Goal: Information Seeking & Learning: Check status

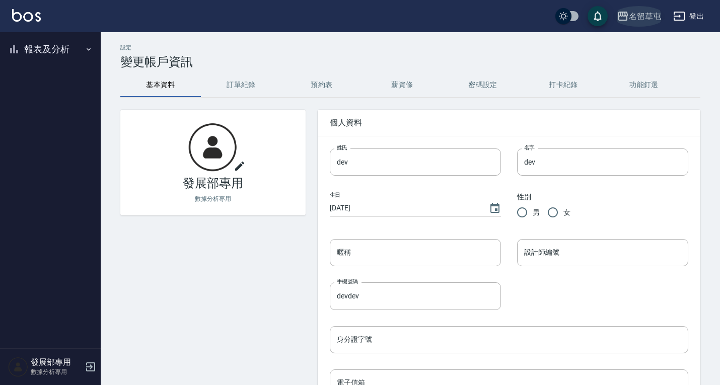
click at [641, 14] on div "名留草屯" at bounding box center [645, 16] width 32 height 13
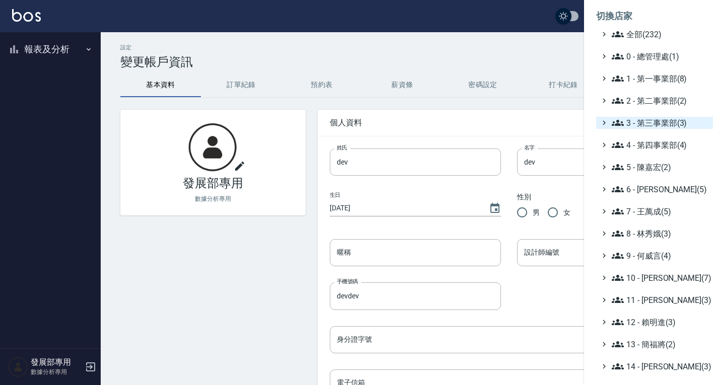
click at [645, 121] on span "3 - 第三事業部(3)" at bounding box center [660, 123] width 97 height 12
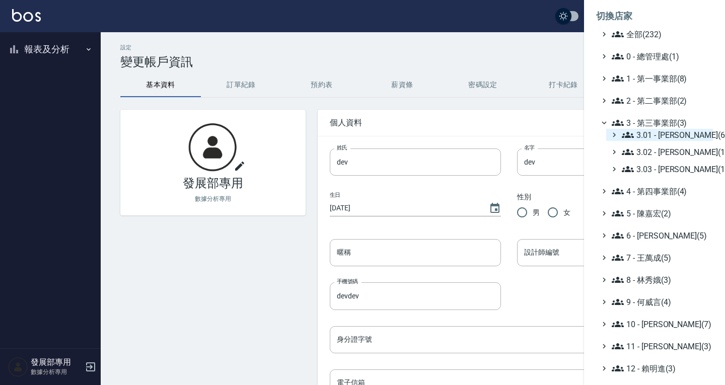
click at [662, 130] on span "3.01 - [PERSON_NAME](6)" at bounding box center [665, 135] width 87 height 12
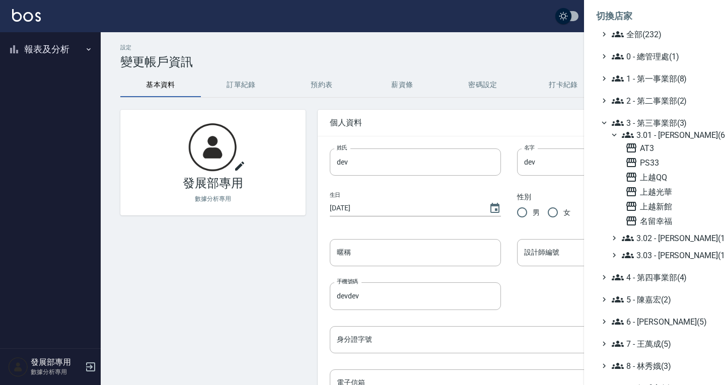
click at [658, 134] on span "3.01 - [PERSON_NAME](6)" at bounding box center [665, 135] width 87 height 12
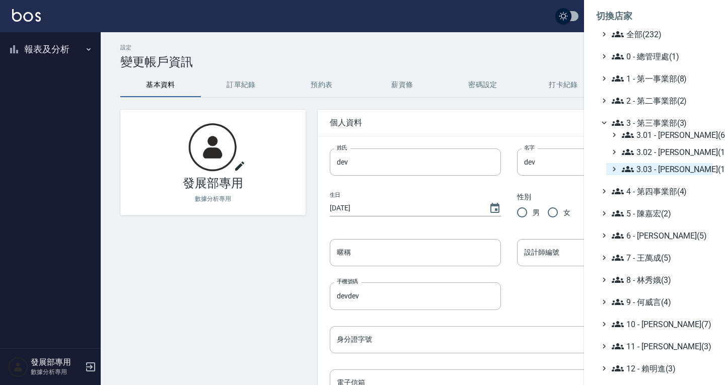
click at [659, 164] on span "3.03 - [PERSON_NAME](1)" at bounding box center [665, 169] width 87 height 12
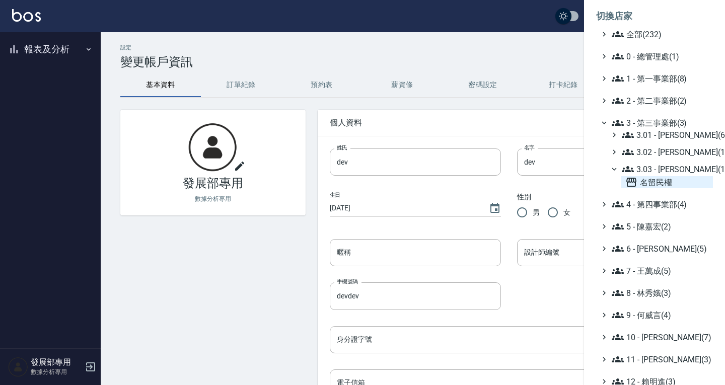
click at [655, 182] on span "名留民權" at bounding box center [667, 182] width 84 height 12
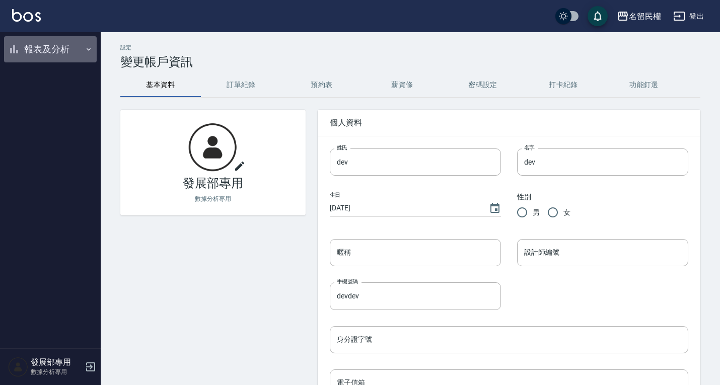
click at [68, 55] on button "報表及分析" at bounding box center [50, 49] width 93 height 26
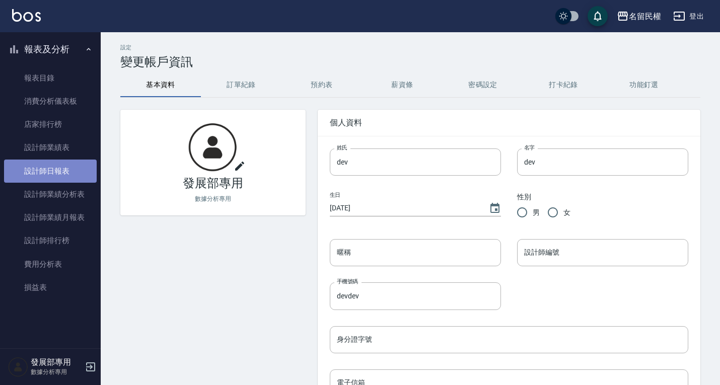
click at [60, 178] on link "設計師日報表" at bounding box center [50, 171] width 93 height 23
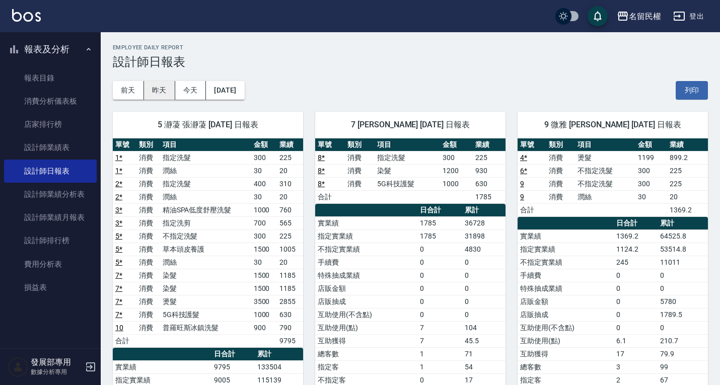
click at [158, 93] on button "昨天" at bounding box center [159, 90] width 31 height 19
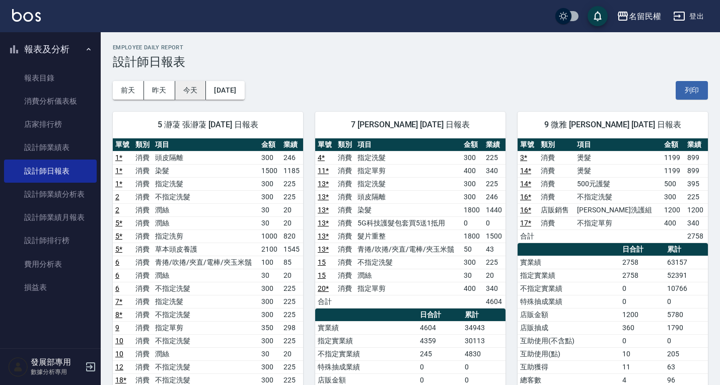
click at [193, 85] on button "今天" at bounding box center [190, 90] width 31 height 19
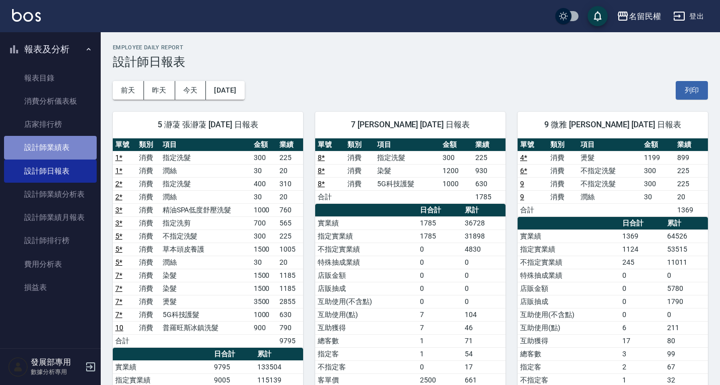
click at [55, 150] on link "設計師業績表" at bounding box center [50, 147] width 93 height 23
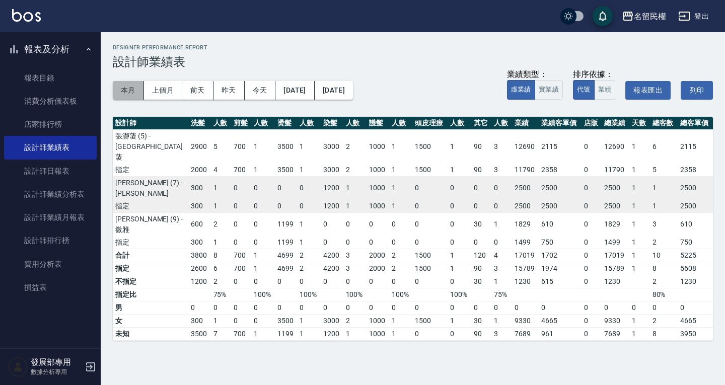
click at [123, 92] on button "本月" at bounding box center [128, 90] width 31 height 19
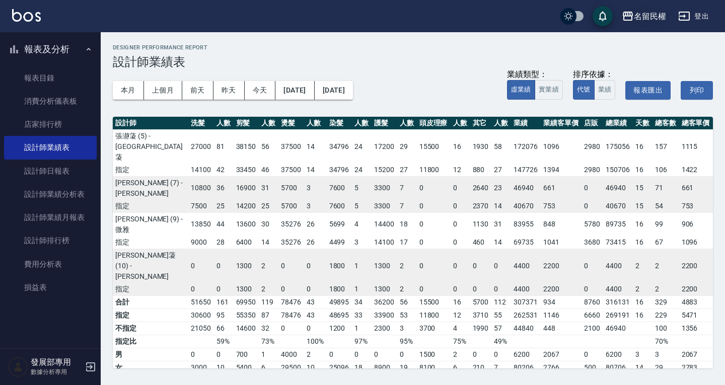
click at [631, 17] on icon "button" at bounding box center [628, 16] width 10 height 9
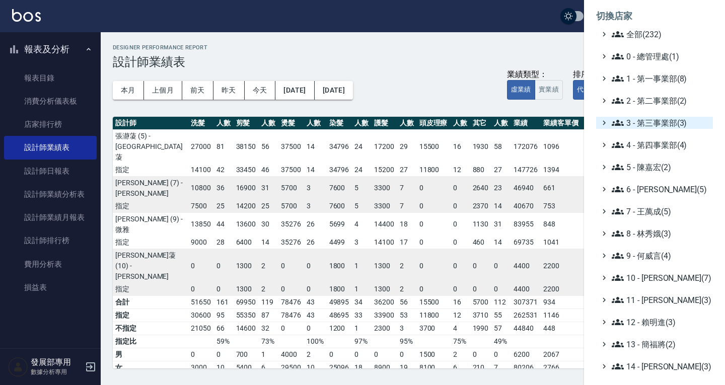
click at [644, 122] on span "3 - 第三事業部(3)" at bounding box center [660, 123] width 97 height 12
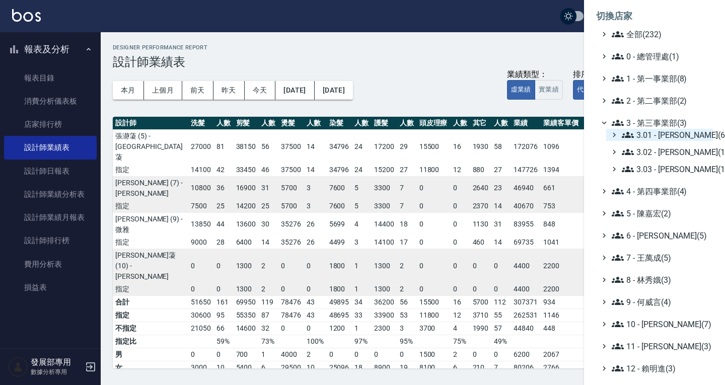
click at [660, 133] on span "3.01 - [PERSON_NAME](6)" at bounding box center [665, 135] width 87 height 12
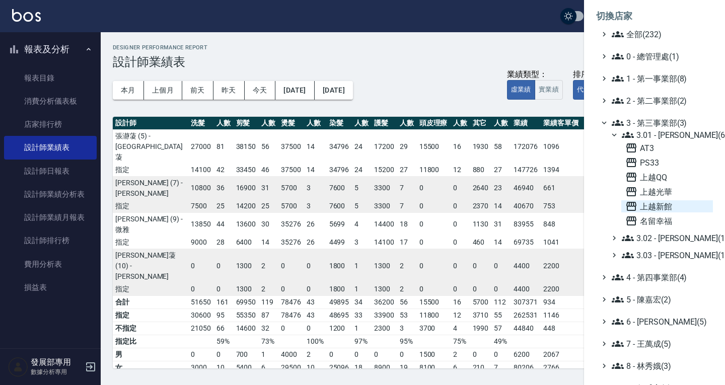
click at [669, 209] on span "上越新館" at bounding box center [667, 206] width 84 height 12
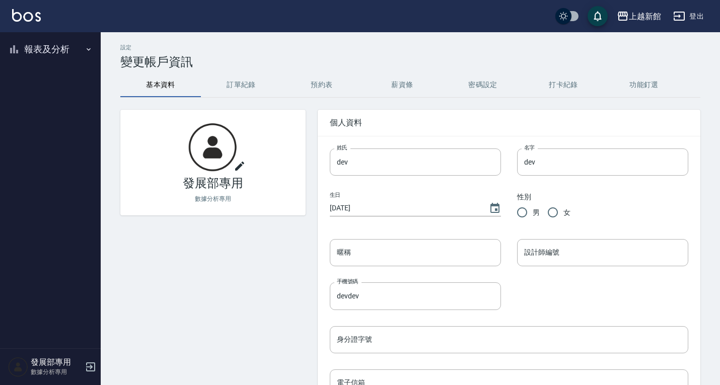
click at [44, 41] on button "報表及分析" at bounding box center [50, 49] width 93 height 26
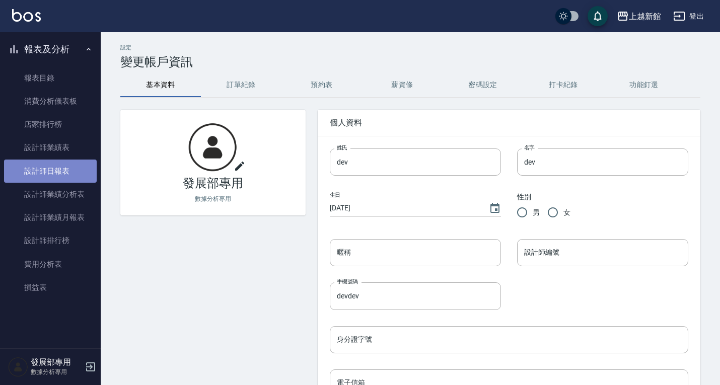
click at [78, 170] on link "設計師日報表" at bounding box center [50, 171] width 93 height 23
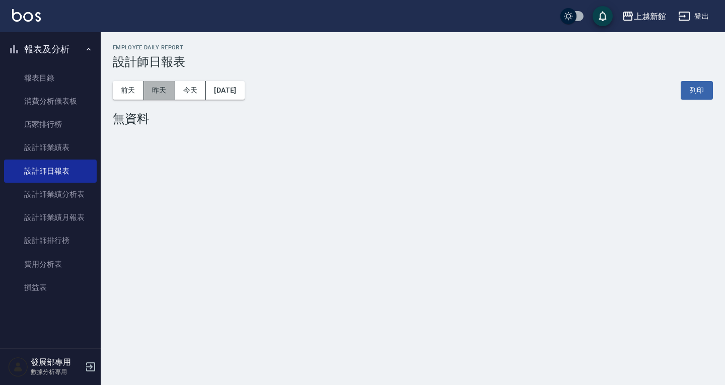
click at [159, 87] on button "昨天" at bounding box center [159, 90] width 31 height 19
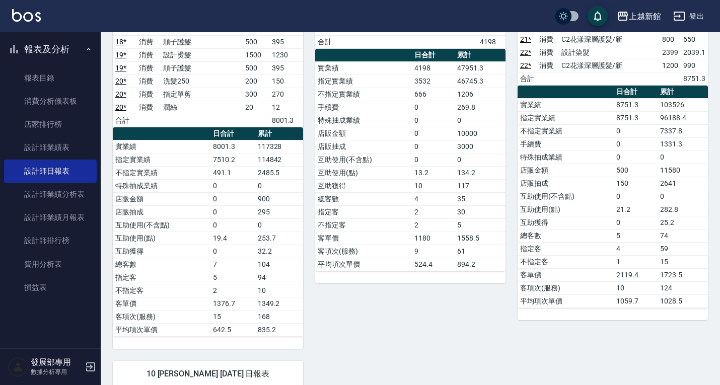
scroll to position [50, 0]
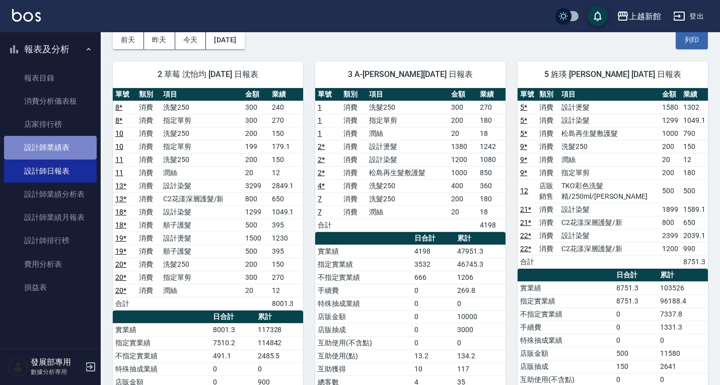
click at [69, 145] on link "設計師業績表" at bounding box center [50, 147] width 93 height 23
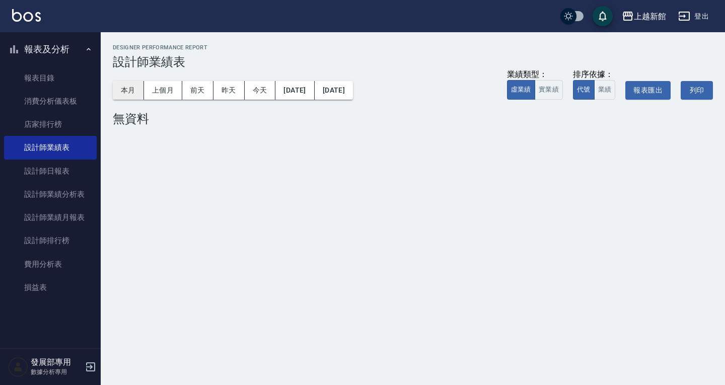
click at [136, 87] on button "本月" at bounding box center [128, 90] width 31 height 19
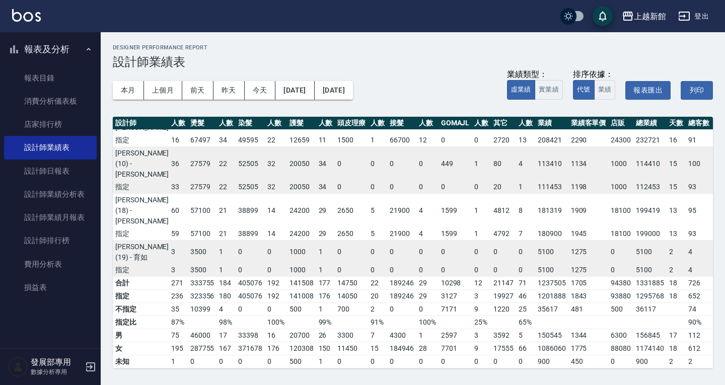
scroll to position [302, 72]
click at [653, 12] on div "上越新館" at bounding box center [650, 16] width 32 height 13
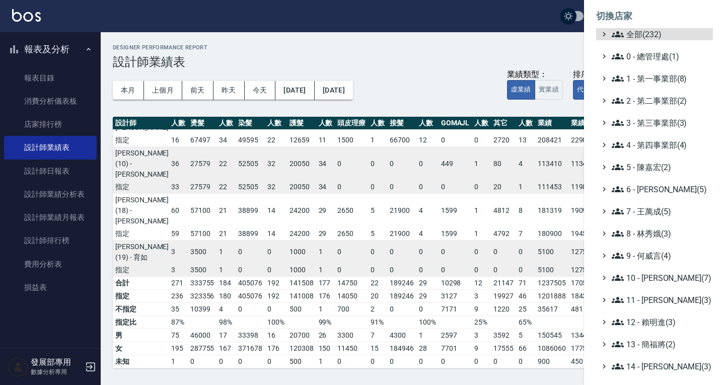
click at [640, 129] on ul "全部(232) 0 - 總管理處(1) 1 - 第一事業部(8) 2 - 第二事業部(2) 3 - 第三事業部(3) 4 - 第四事業部(4) 5 - [PE…" at bounding box center [654, 277] width 117 height 499
click at [640, 122] on span "3 - 第三事業部(3)" at bounding box center [660, 123] width 97 height 12
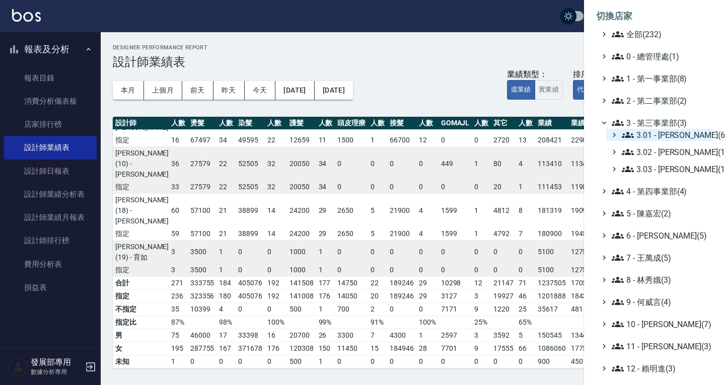
click at [651, 133] on span "3.01 - [PERSON_NAME](6)" at bounding box center [665, 135] width 87 height 12
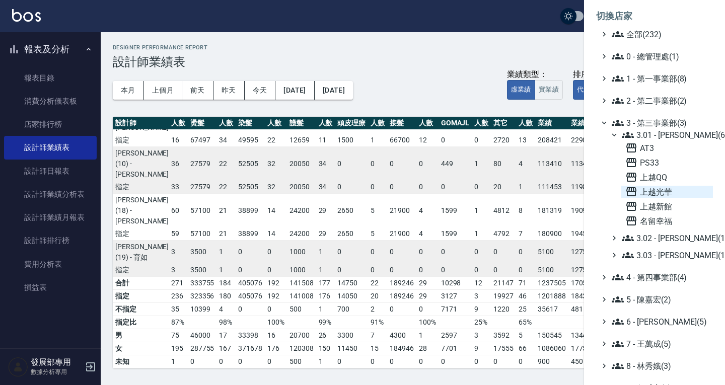
click at [671, 189] on span "上越光華" at bounding box center [667, 192] width 84 height 12
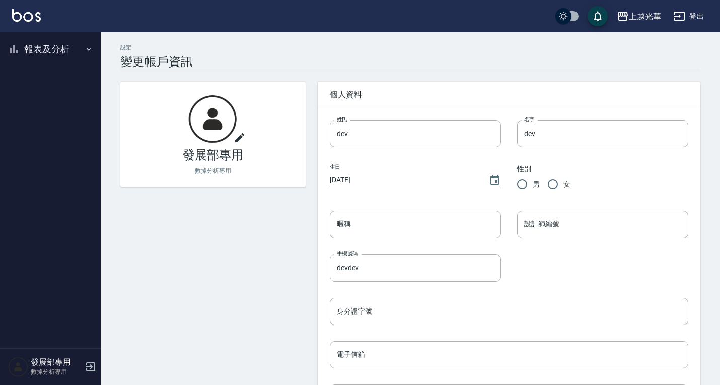
click at [45, 49] on button "報表及分析" at bounding box center [50, 49] width 93 height 26
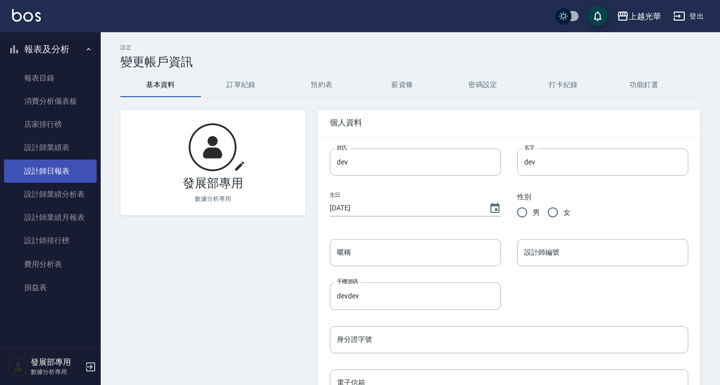
click at [75, 170] on link "設計師日報表" at bounding box center [50, 171] width 93 height 23
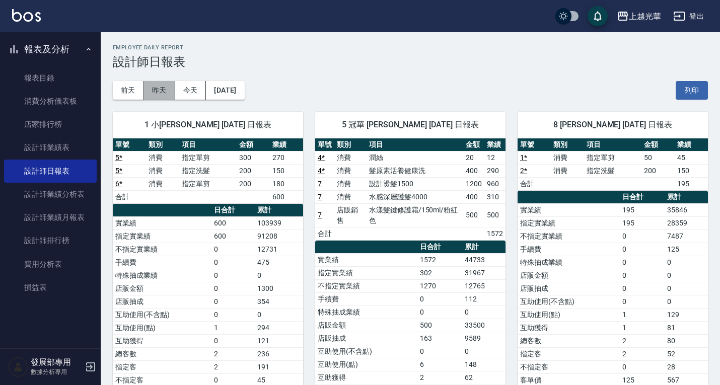
click at [150, 93] on button "昨天" at bounding box center [159, 90] width 31 height 19
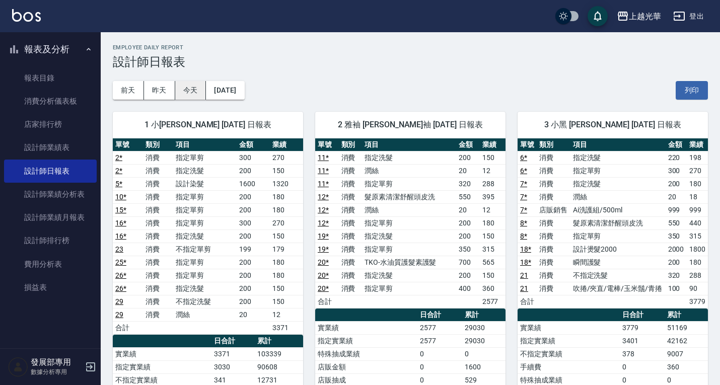
click at [189, 90] on button "今天" at bounding box center [190, 90] width 31 height 19
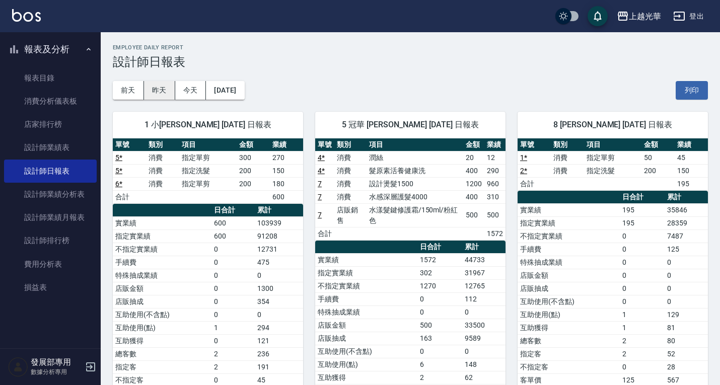
click at [168, 86] on button "昨天" at bounding box center [159, 90] width 31 height 19
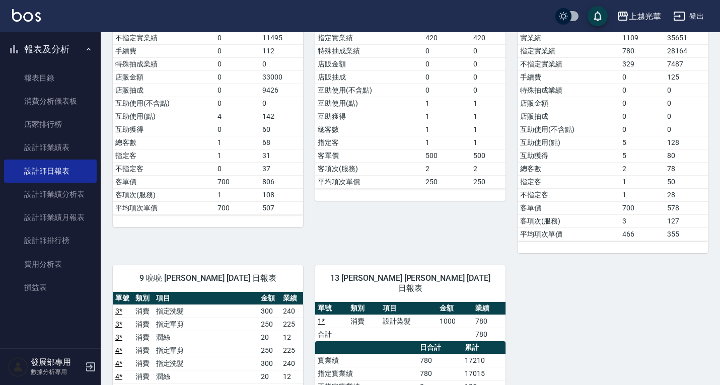
scroll to position [655, 0]
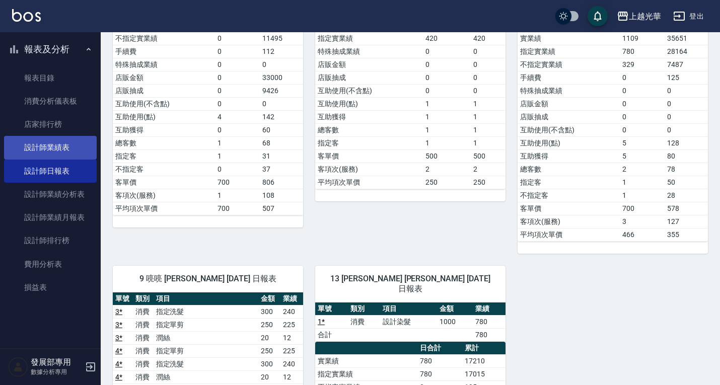
click at [54, 152] on link "設計師業績表" at bounding box center [50, 147] width 93 height 23
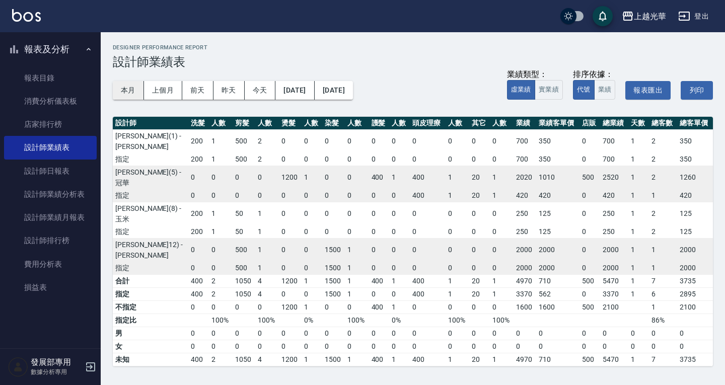
click at [136, 81] on button "本月" at bounding box center [128, 90] width 31 height 19
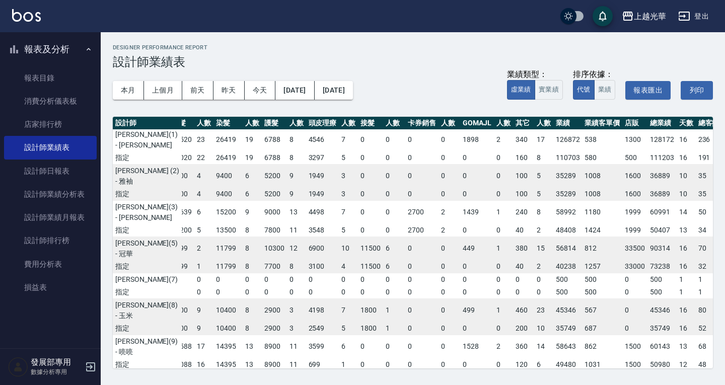
scroll to position [0, 101]
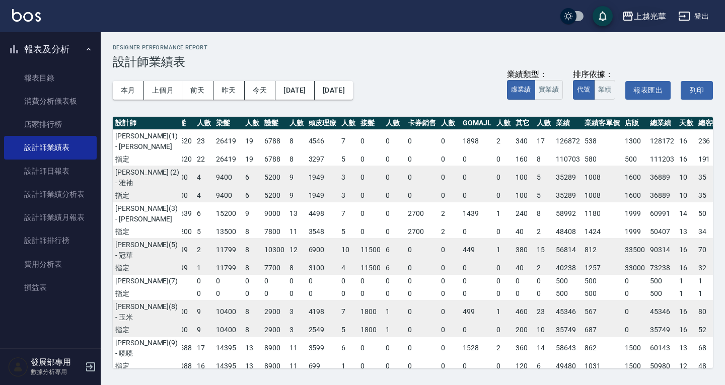
click at [652, 10] on div "上越光華" at bounding box center [650, 16] width 32 height 13
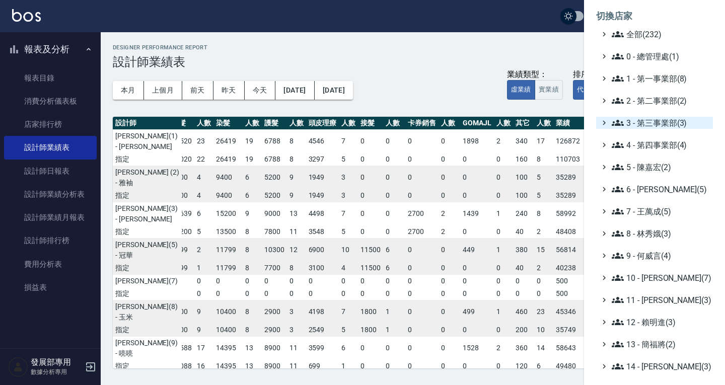
click at [647, 121] on span "3 - 第三事業部(3)" at bounding box center [660, 123] width 97 height 12
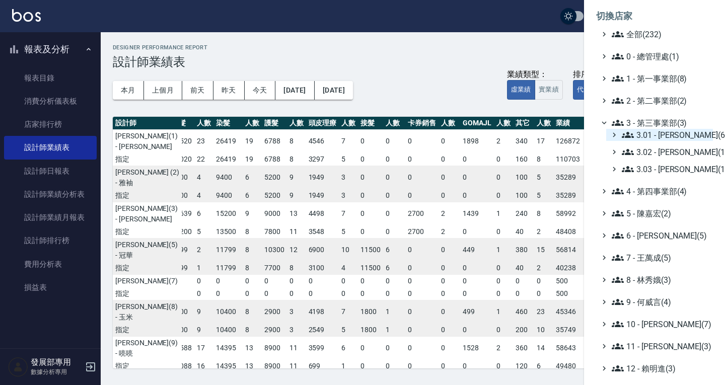
click at [661, 133] on span "3.01 - [PERSON_NAME](6)" at bounding box center [665, 135] width 87 height 12
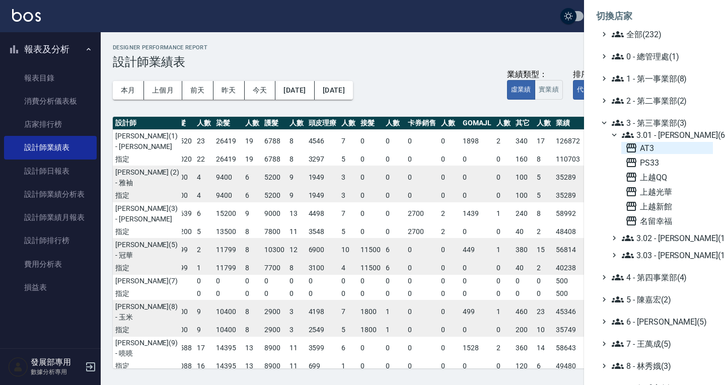
click at [658, 144] on span "AT3" at bounding box center [667, 148] width 84 height 12
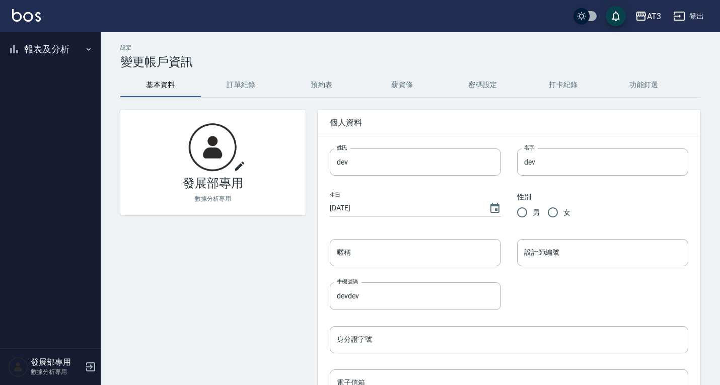
click at [49, 41] on button "報表及分析" at bounding box center [50, 49] width 93 height 26
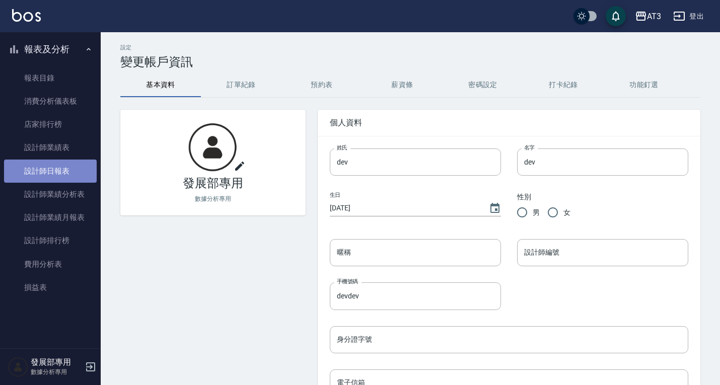
click at [51, 175] on link "設計師日報表" at bounding box center [50, 171] width 93 height 23
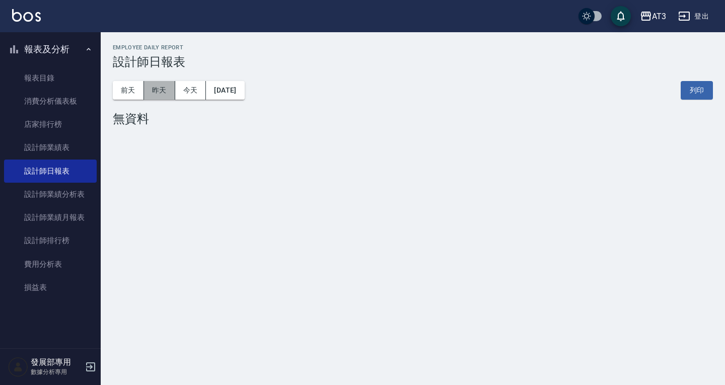
click at [161, 95] on button "昨天" at bounding box center [159, 90] width 31 height 19
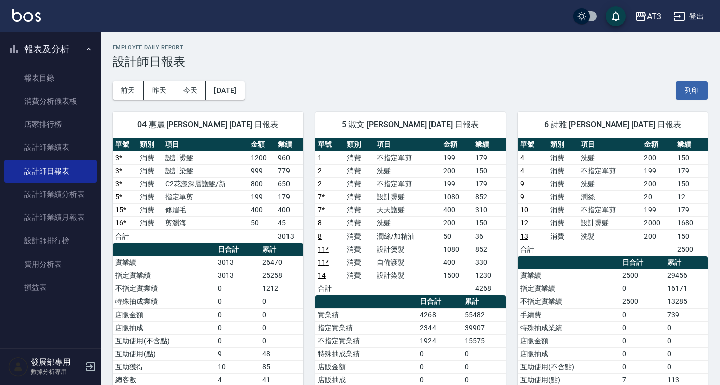
click at [553, 89] on div "[DATE] [DATE] [DATE] [DATE] 列印" at bounding box center [410, 90] width 595 height 43
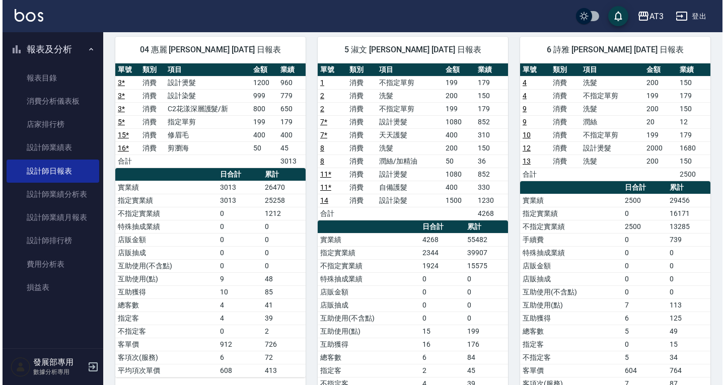
scroll to position [76, 0]
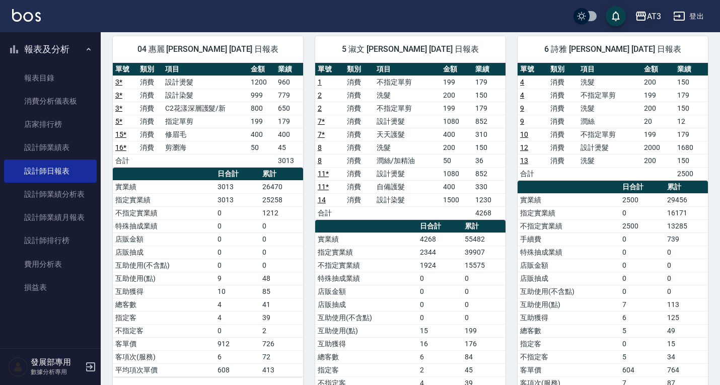
click at [647, 15] on div "AT3" at bounding box center [654, 16] width 14 height 13
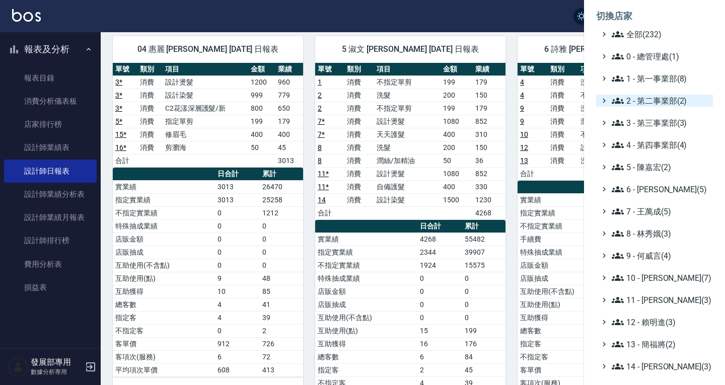
click at [655, 98] on span "2 - 第二事業部(2)" at bounding box center [660, 101] width 97 height 12
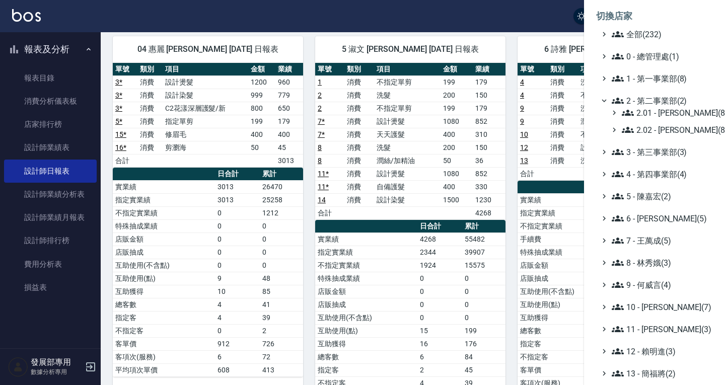
click at [657, 97] on span "2 - 第二事業部(2)" at bounding box center [660, 101] width 97 height 12
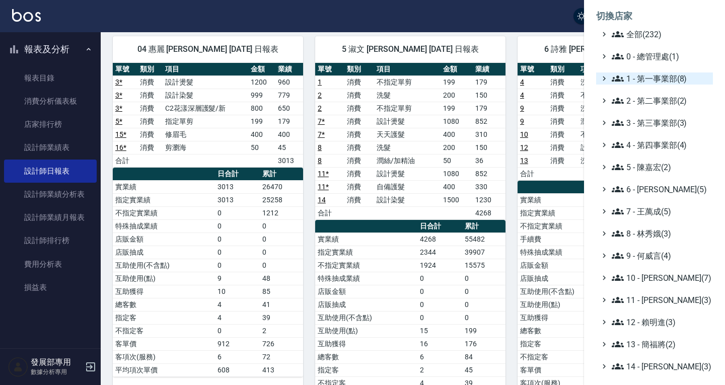
click at [654, 79] on span "1 - 第一事業部(8)" at bounding box center [660, 78] width 97 height 12
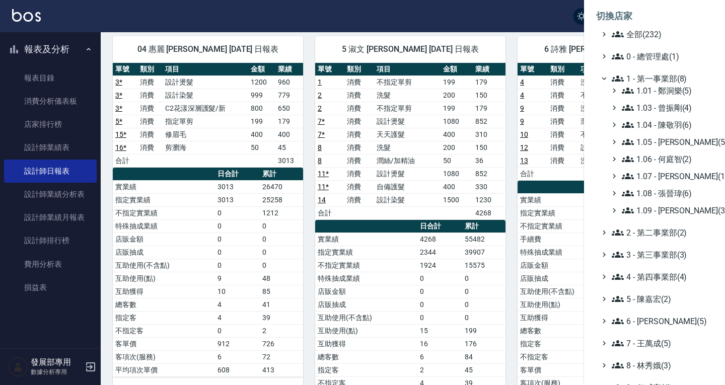
click at [654, 79] on span "1 - 第一事業部(8)" at bounding box center [660, 78] width 97 height 12
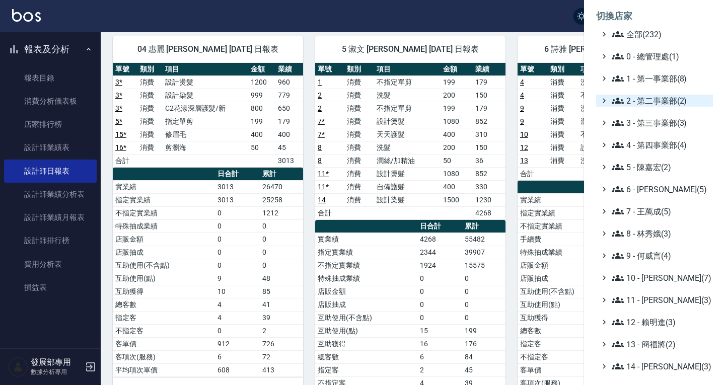
click at [665, 98] on span "2 - 第二事業部(2)" at bounding box center [660, 101] width 97 height 12
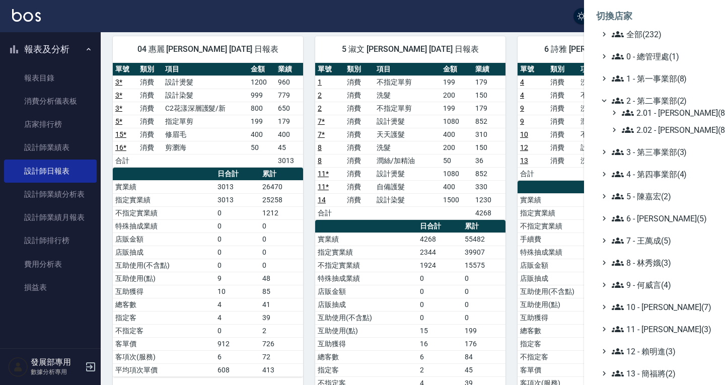
click at [667, 100] on span "2 - 第二事業部(2)" at bounding box center [660, 101] width 97 height 12
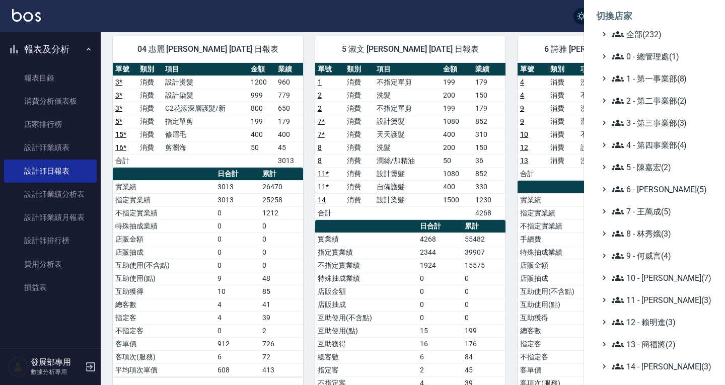
click at [667, 100] on span "2 - 第二事業部(2)" at bounding box center [660, 101] width 97 height 12
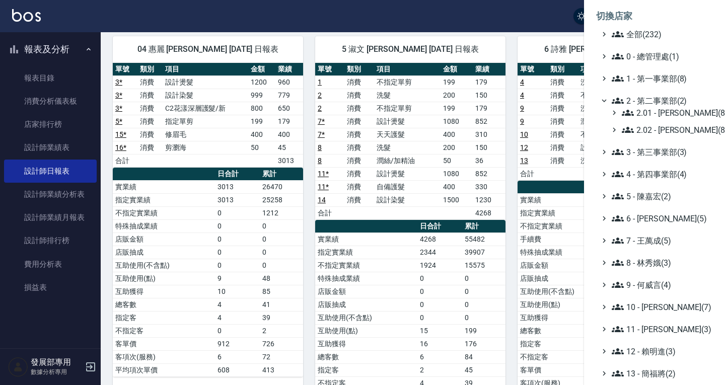
click at [667, 100] on span "2 - 第二事業部(2)" at bounding box center [660, 101] width 97 height 12
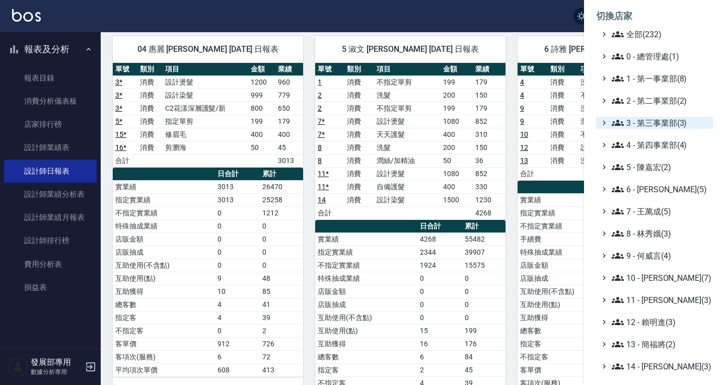
click at [647, 126] on span "3 - 第三事業部(3)" at bounding box center [660, 123] width 97 height 12
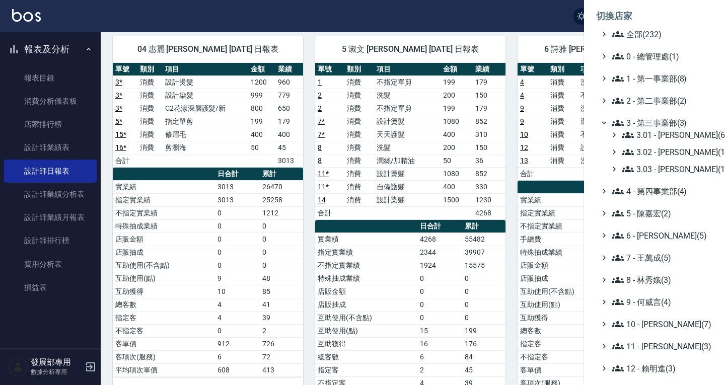
click at [660, 126] on span "3 - 第三事業部(3)" at bounding box center [660, 123] width 97 height 12
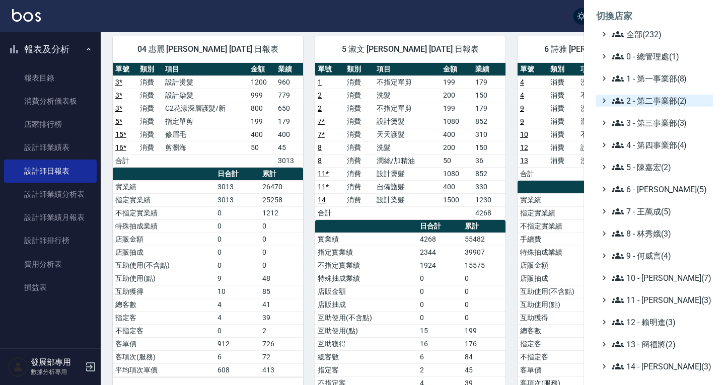
click at [655, 105] on span "2 - 第二事業部(2)" at bounding box center [660, 101] width 97 height 12
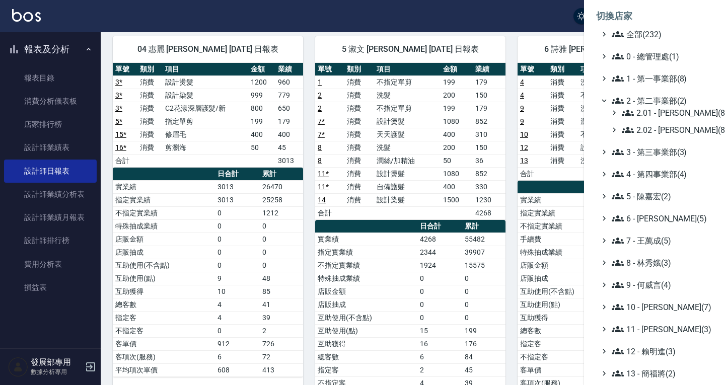
click at [656, 119] on div "2.01 - 李思敏(8) 2.02 - 何恭霖(8)" at bounding box center [659, 121] width 107 height 29
click at [652, 112] on span "2.01 - 李思敏(8)" at bounding box center [665, 113] width 87 height 12
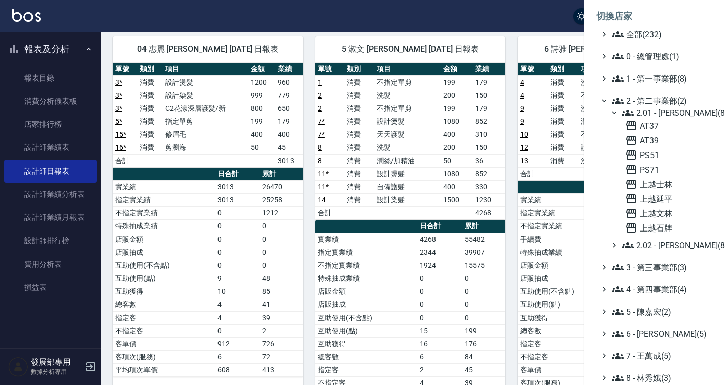
click at [655, 112] on span "2.01 - 李思敏(8)" at bounding box center [665, 113] width 87 height 12
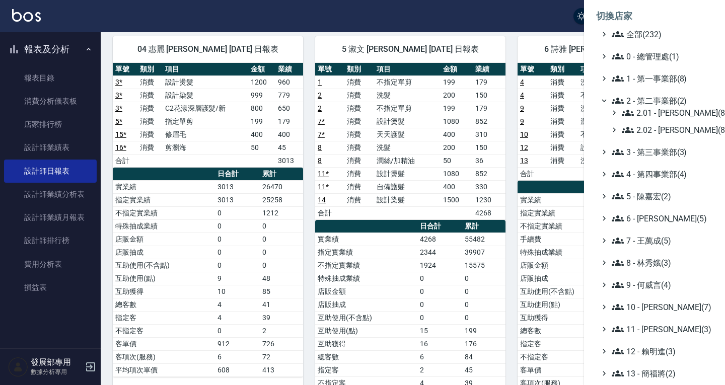
click at [658, 113] on span "2.01 - 李思敏(8)" at bounding box center [665, 113] width 87 height 12
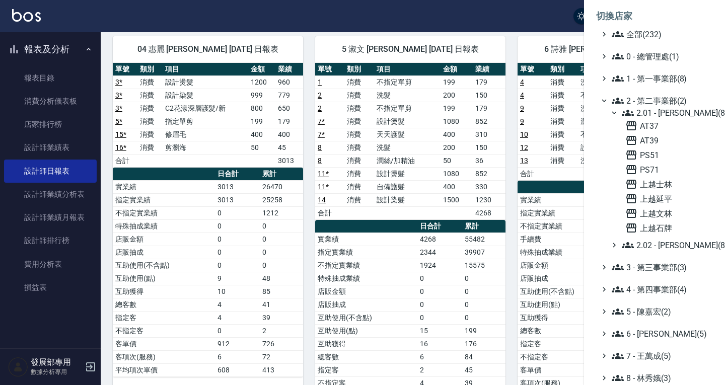
click at [666, 225] on span "上越石牌" at bounding box center [667, 228] width 84 height 12
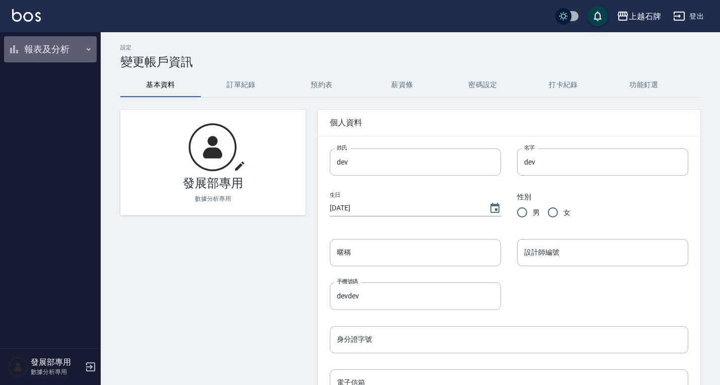
click at [70, 45] on button "報表及分析" at bounding box center [50, 49] width 93 height 26
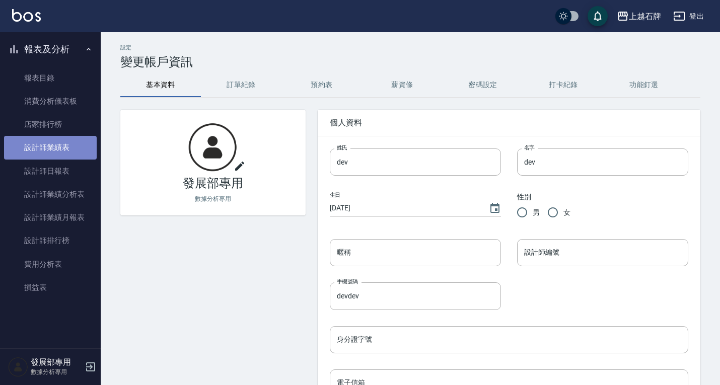
click at [71, 157] on link "設計師業績表" at bounding box center [50, 147] width 93 height 23
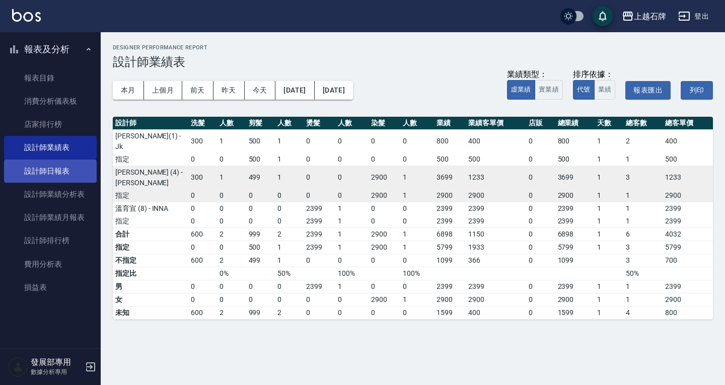
click at [67, 167] on link "設計師日報表" at bounding box center [50, 171] width 93 height 23
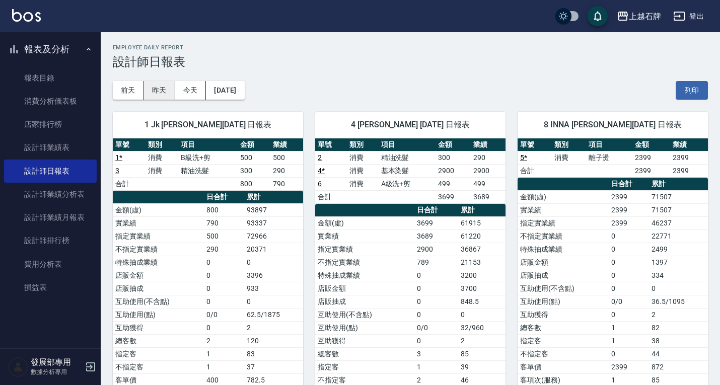
click at [161, 89] on button "昨天" at bounding box center [159, 90] width 31 height 19
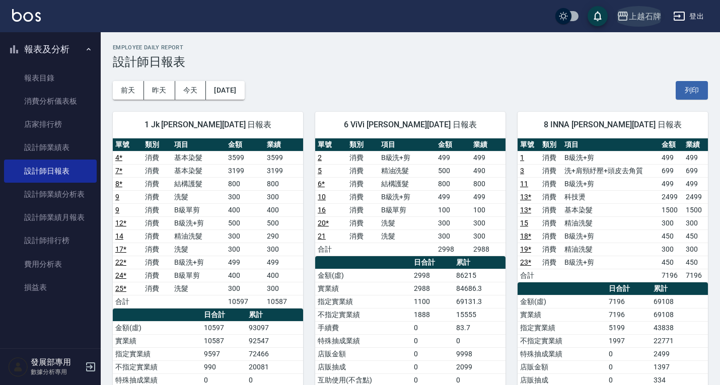
click at [650, 22] on div "上越石牌" at bounding box center [645, 16] width 32 height 13
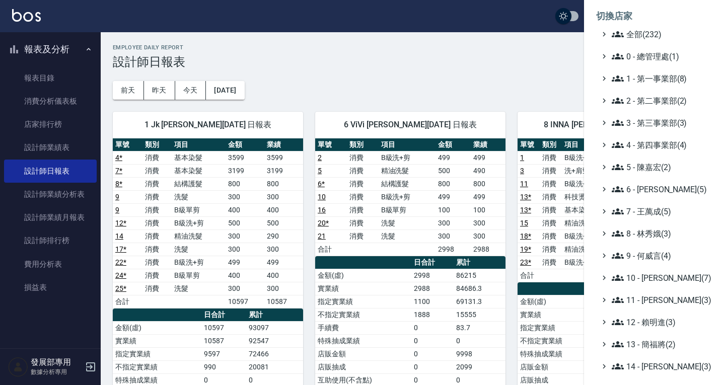
click at [514, 71] on div at bounding box center [362, 192] width 725 height 385
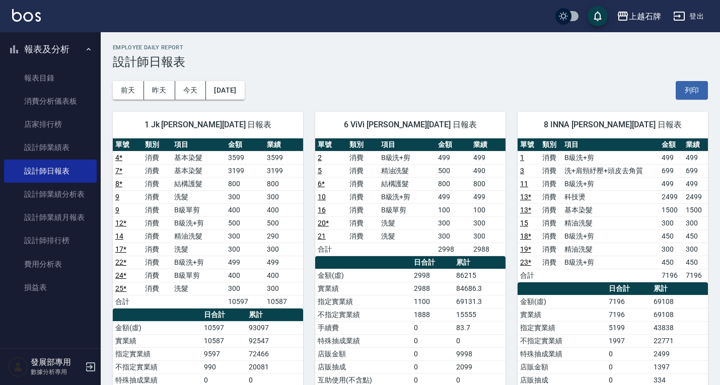
click at [651, 33] on div "上越石牌 2025-08-18 設計師日報表 列印時間： 2025-08-19-14:46 Employee Daily Report 設計師日報表 前天 昨…" at bounding box center [410, 293] width 619 height 523
click at [648, 21] on div "上越石牌" at bounding box center [645, 16] width 32 height 13
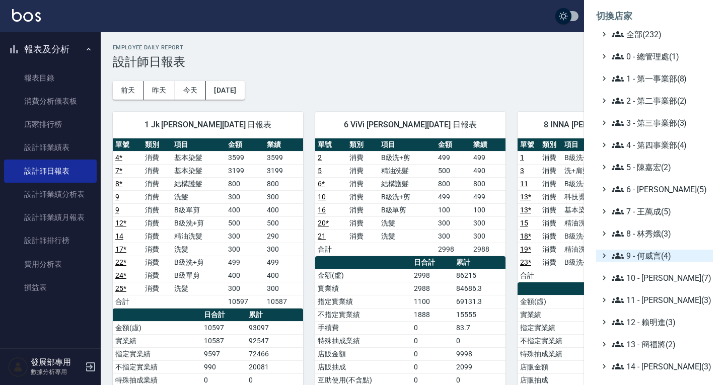
click at [628, 260] on span "9 - 何威言(4)" at bounding box center [660, 256] width 97 height 12
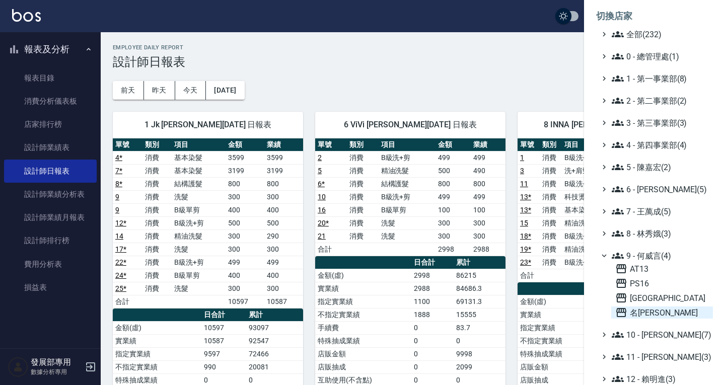
click at [653, 311] on span "名留仁二" at bounding box center [662, 313] width 94 height 12
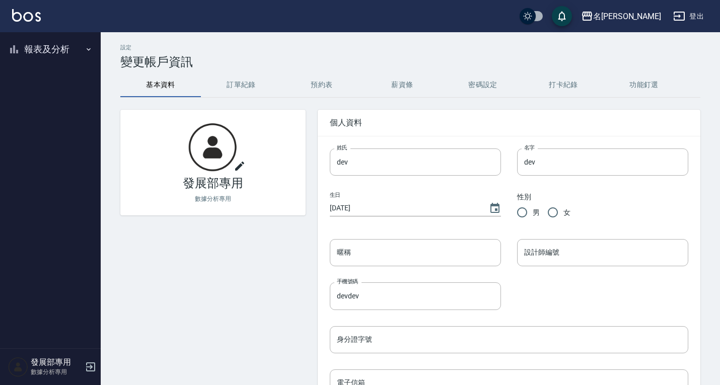
click at [35, 50] on button "報表及分析" at bounding box center [50, 49] width 93 height 26
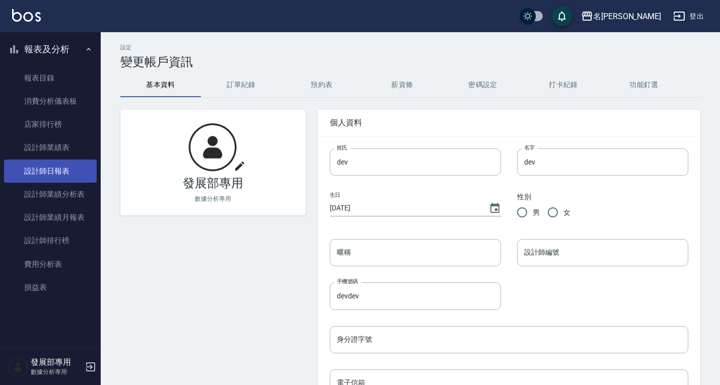
click at [67, 166] on link "設計師日報表" at bounding box center [50, 171] width 93 height 23
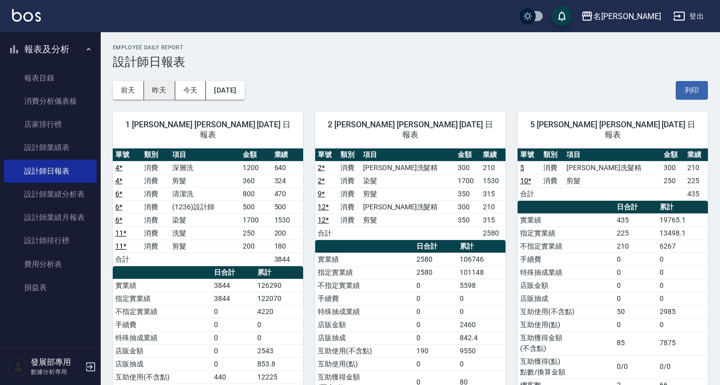
click at [156, 95] on button "昨天" at bounding box center [159, 90] width 31 height 19
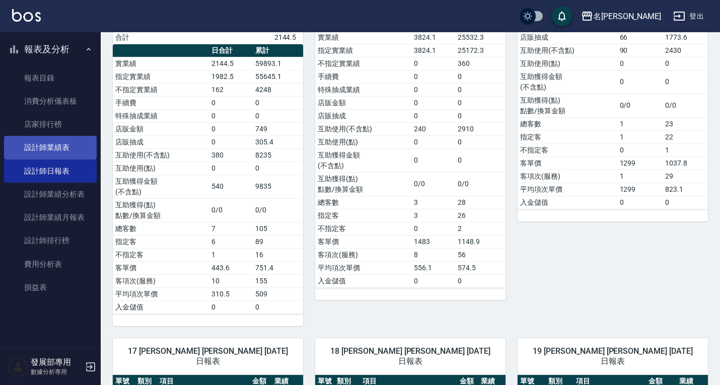
scroll to position [1521, 0]
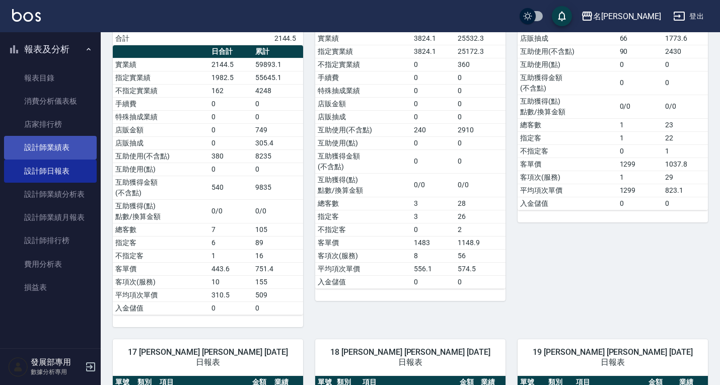
click at [62, 146] on link "設計師業績表" at bounding box center [50, 147] width 93 height 23
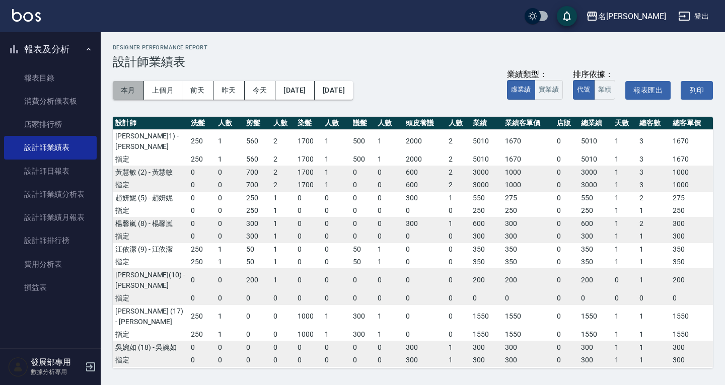
click at [132, 90] on button "本月" at bounding box center [128, 90] width 31 height 19
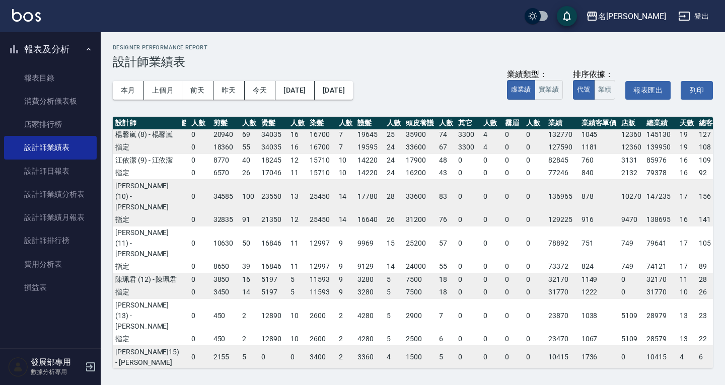
scroll to position [0, 56]
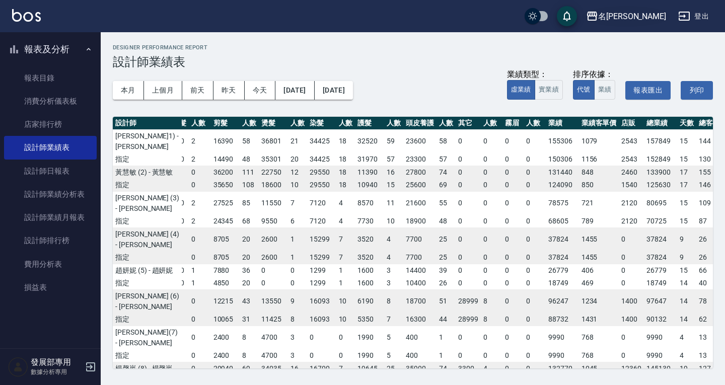
click at [597, 19] on icon "button" at bounding box center [592, 16] width 10 height 9
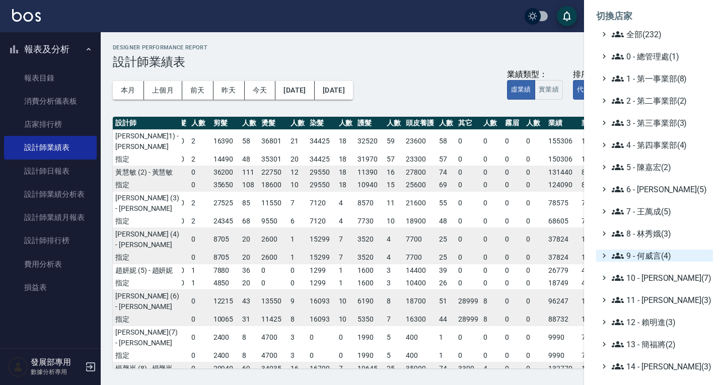
click at [654, 255] on span "9 - 何威言(4)" at bounding box center [660, 256] width 97 height 12
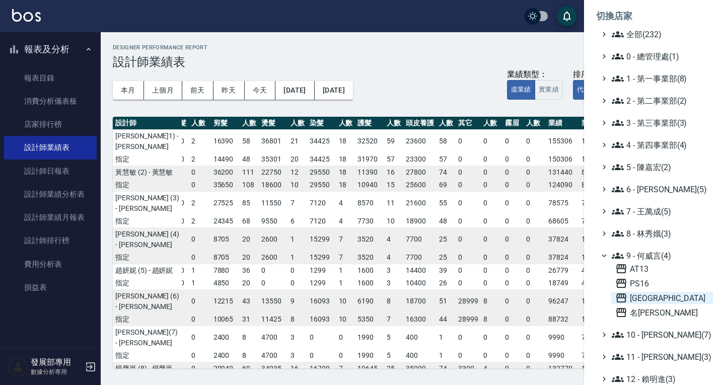
click at [662, 292] on span "[GEOGRAPHIC_DATA]" at bounding box center [662, 298] width 94 height 12
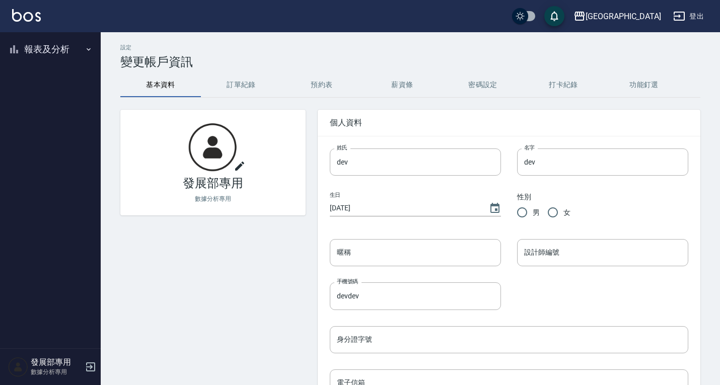
click at [49, 53] on button "報表及分析" at bounding box center [50, 49] width 93 height 26
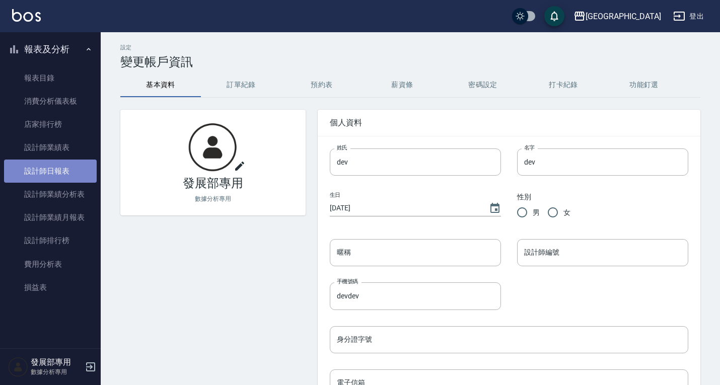
click at [69, 169] on link "設計師日報表" at bounding box center [50, 171] width 93 height 23
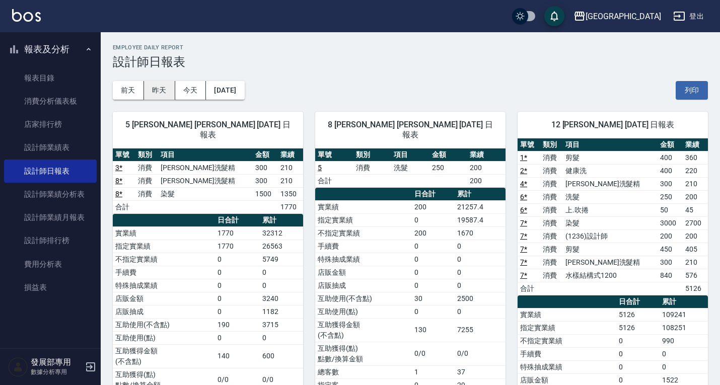
click at [154, 87] on button "昨天" at bounding box center [159, 90] width 31 height 19
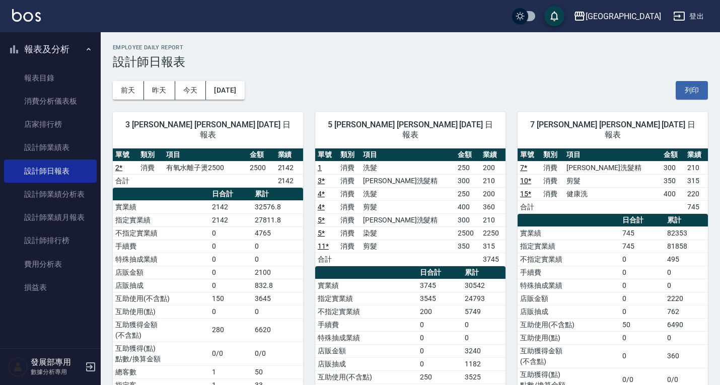
click at [634, 20] on div "[GEOGRAPHIC_DATA]" at bounding box center [624, 16] width 76 height 13
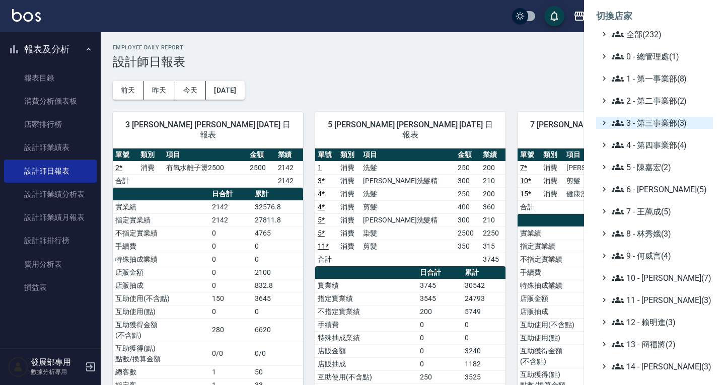
click at [644, 125] on span "3 - 第三事業部(3)" at bounding box center [660, 123] width 97 height 12
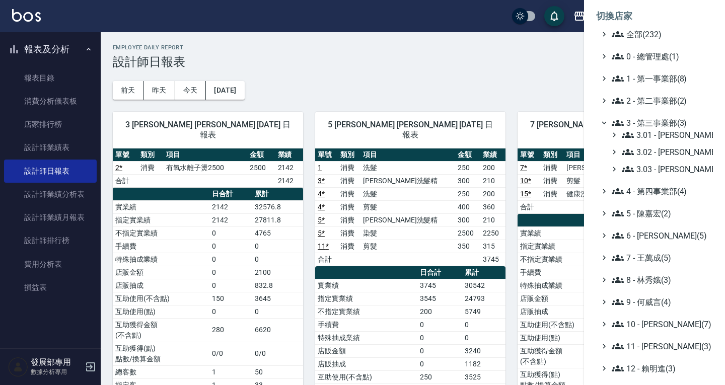
click at [644, 125] on span "3 - 第三事業部(3)" at bounding box center [660, 123] width 97 height 12
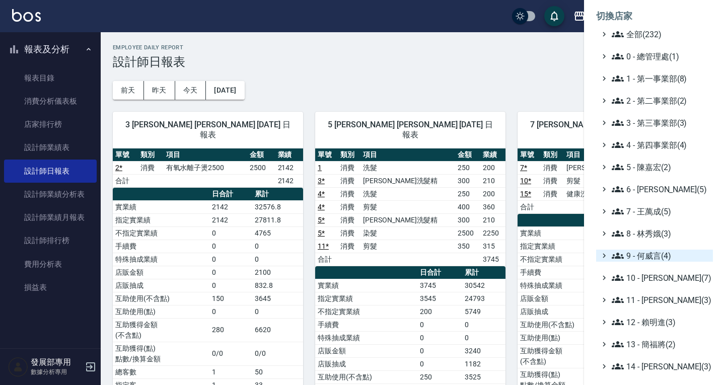
click at [653, 255] on span "9 - 何威言(4)" at bounding box center [660, 256] width 97 height 12
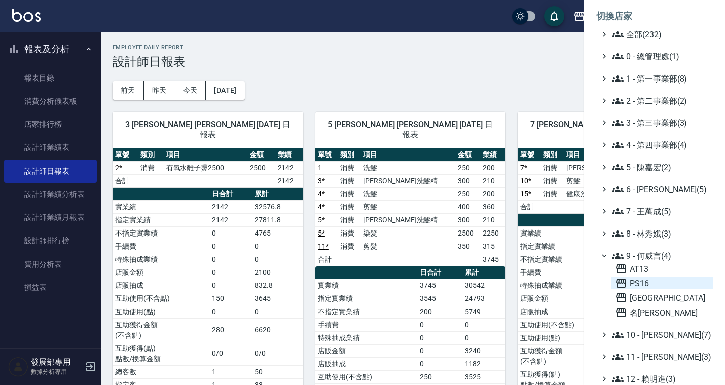
click at [657, 284] on span "PS16" at bounding box center [662, 283] width 94 height 12
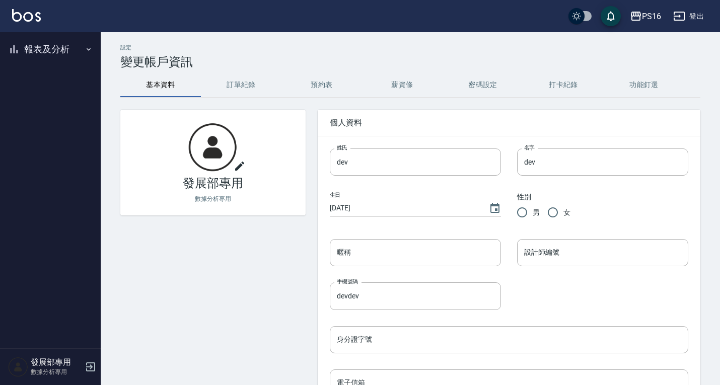
click at [36, 50] on button "報表及分析" at bounding box center [50, 49] width 93 height 26
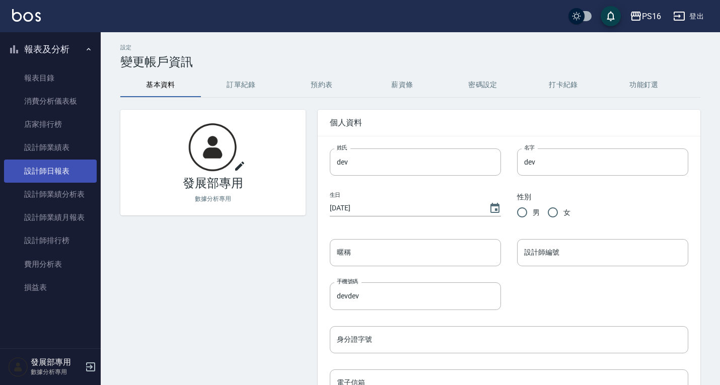
click at [57, 168] on link "設計師日報表" at bounding box center [50, 171] width 93 height 23
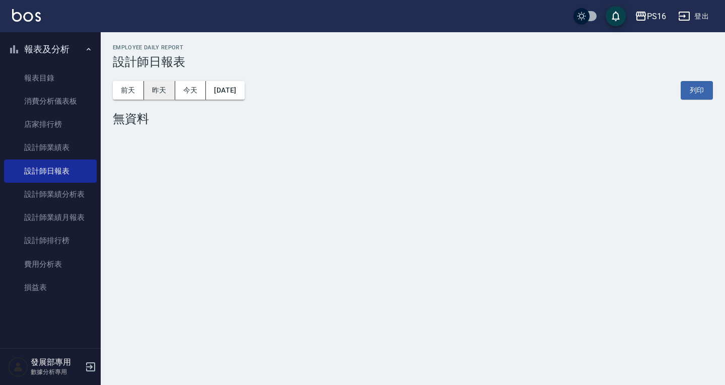
click at [164, 89] on button "昨天" at bounding box center [159, 90] width 31 height 19
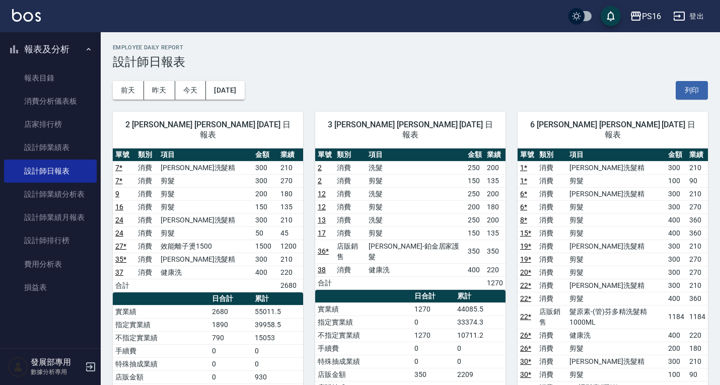
click at [646, 16] on div "PS16" at bounding box center [651, 16] width 19 height 13
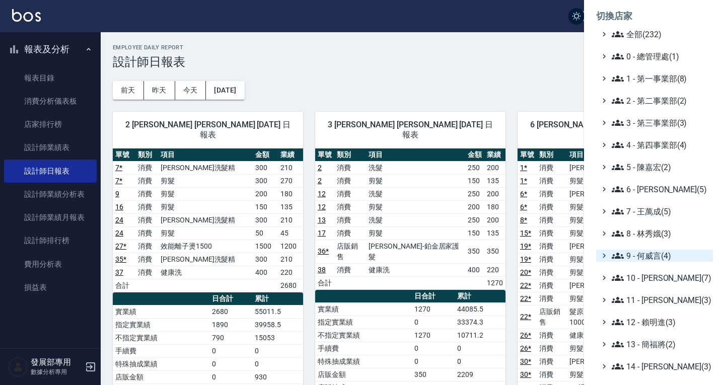
click at [661, 252] on span "9 - 何威言(4)" at bounding box center [660, 256] width 97 height 12
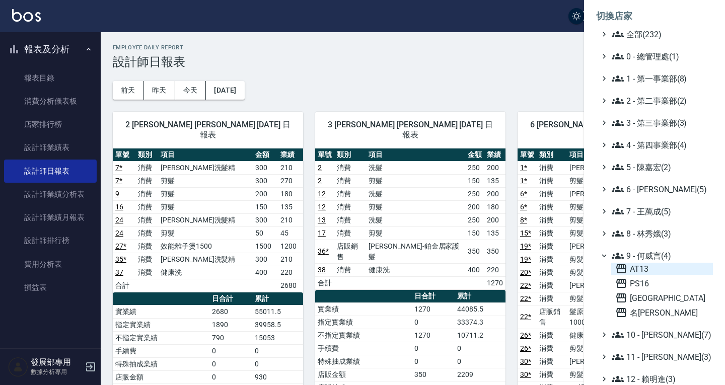
click at [656, 264] on span "AT13" at bounding box center [662, 269] width 94 height 12
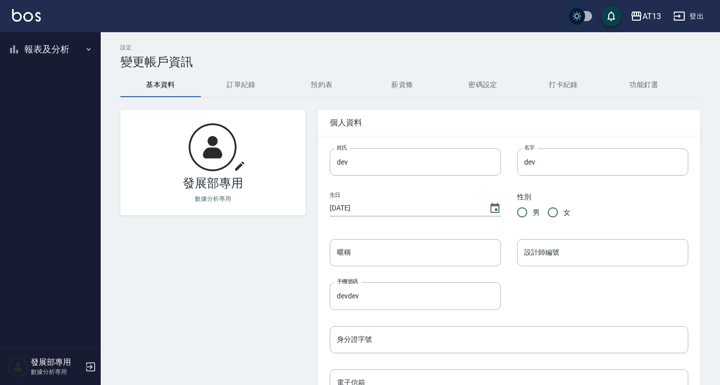
click at [45, 46] on button "報表及分析" at bounding box center [50, 49] width 93 height 26
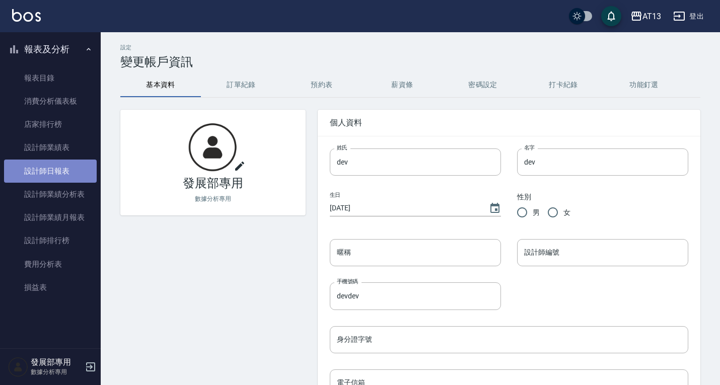
click at [49, 178] on link "設計師日報表" at bounding box center [50, 171] width 93 height 23
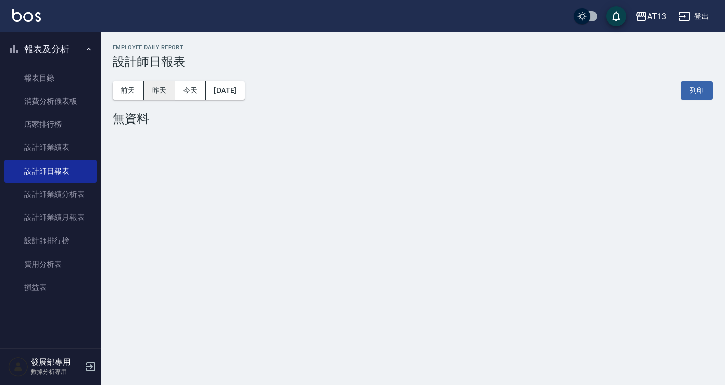
click at [165, 92] on button "昨天" at bounding box center [159, 90] width 31 height 19
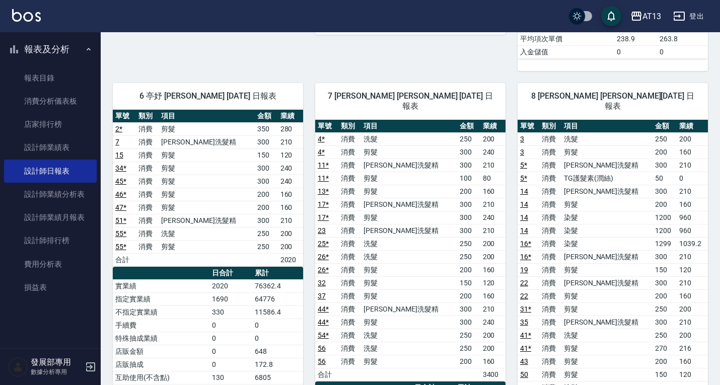
scroll to position [554, 0]
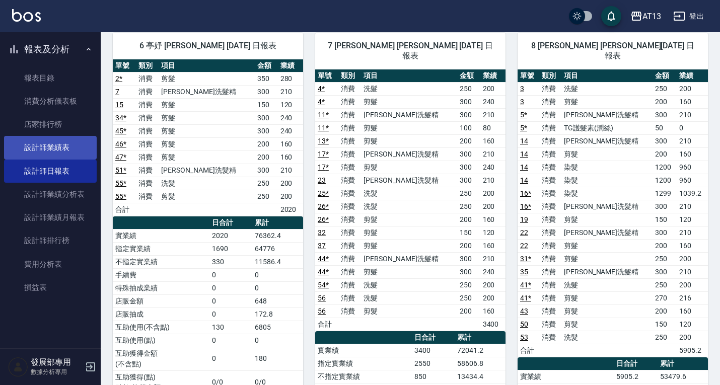
click at [56, 147] on link "設計師業績表" at bounding box center [50, 147] width 93 height 23
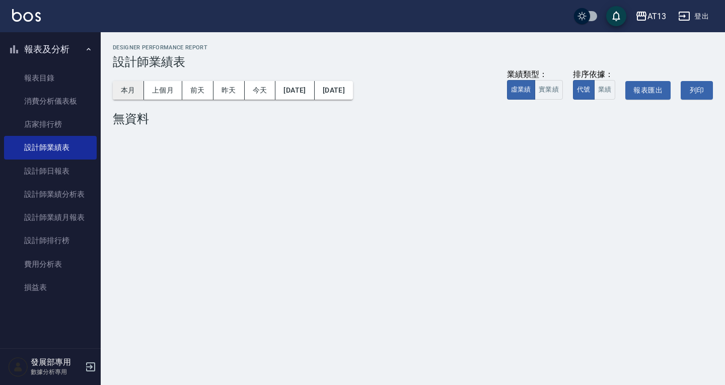
click at [134, 91] on button "本月" at bounding box center [128, 90] width 31 height 19
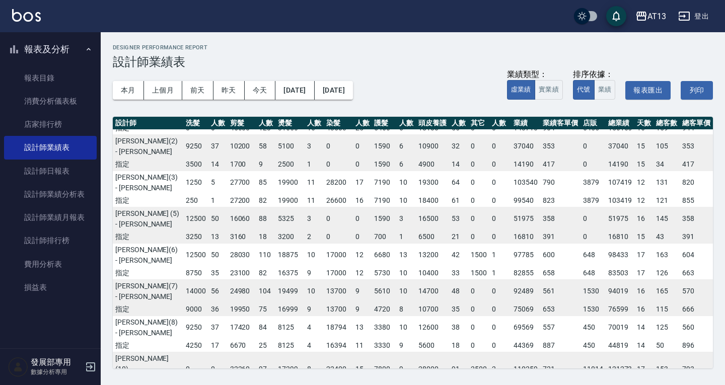
scroll to position [34, 0]
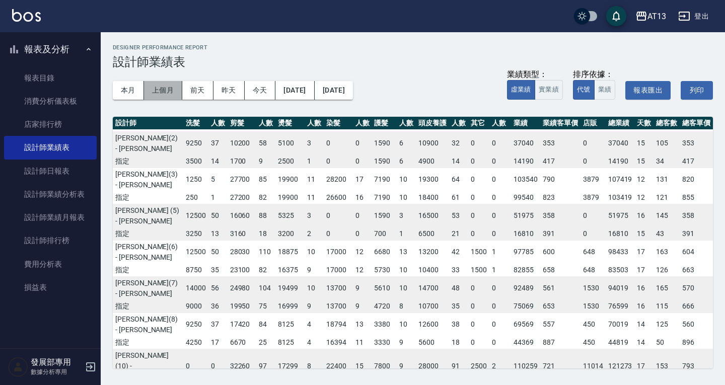
click at [163, 93] on button "上個月" at bounding box center [163, 90] width 38 height 19
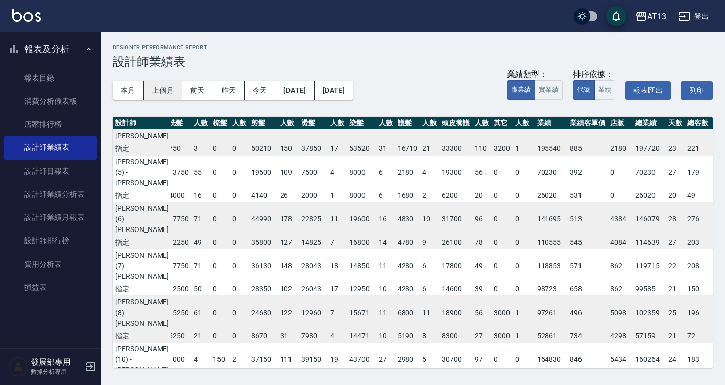
scroll to position [0, 5]
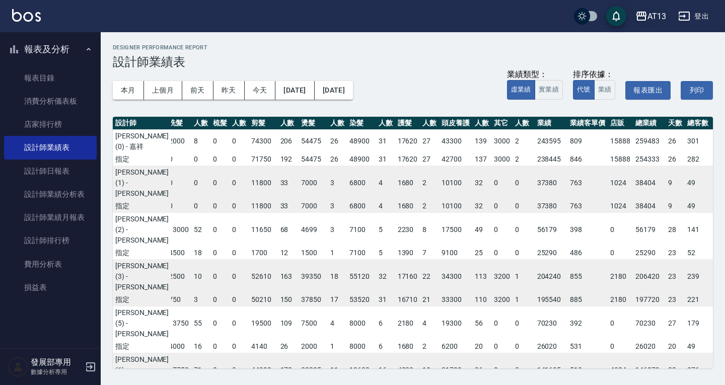
click at [643, 13] on icon "button" at bounding box center [641, 16] width 12 height 12
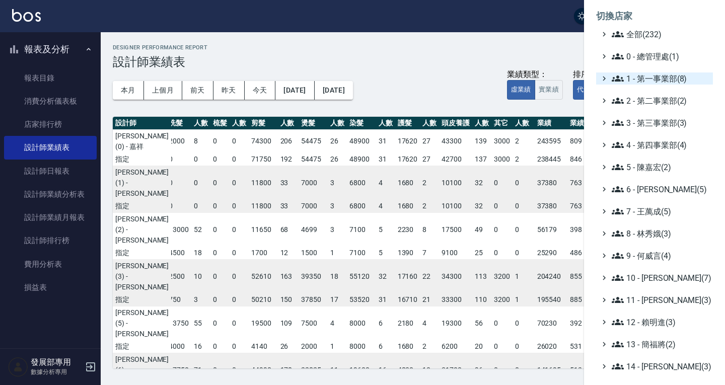
click at [650, 76] on span "1 - 第一事業部(8)" at bounding box center [660, 78] width 97 height 12
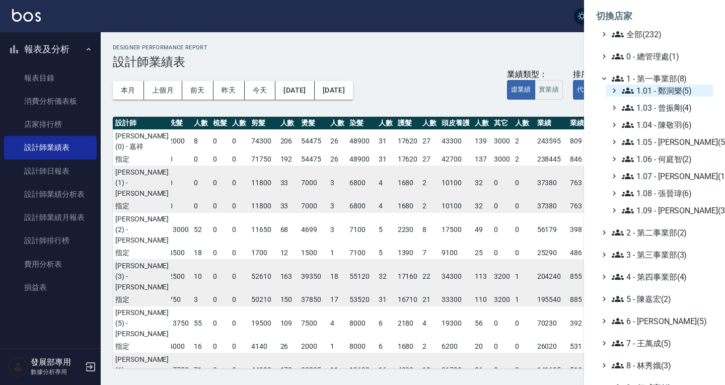
click at [655, 91] on span "1.01 - 鄭洞樂(5)" at bounding box center [665, 91] width 87 height 12
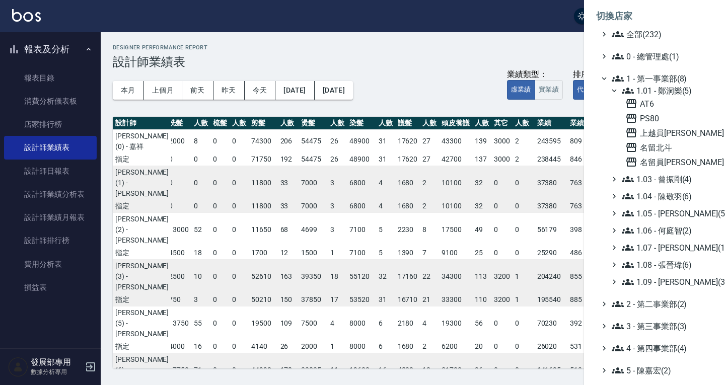
click at [658, 89] on span "1.01 - 鄭洞樂(5)" at bounding box center [665, 91] width 87 height 12
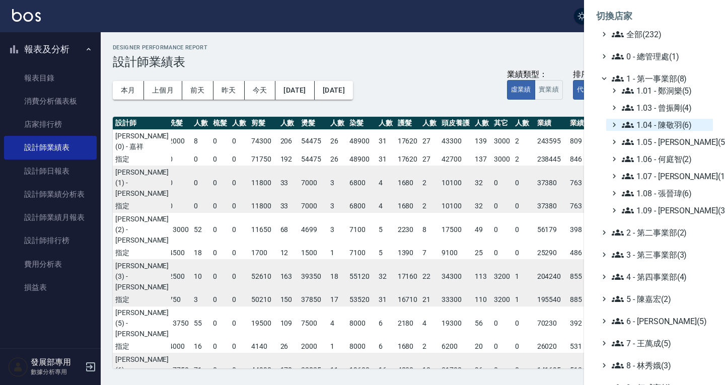
click at [667, 120] on span "1.04 - 陳敬羽(6)" at bounding box center [665, 125] width 87 height 12
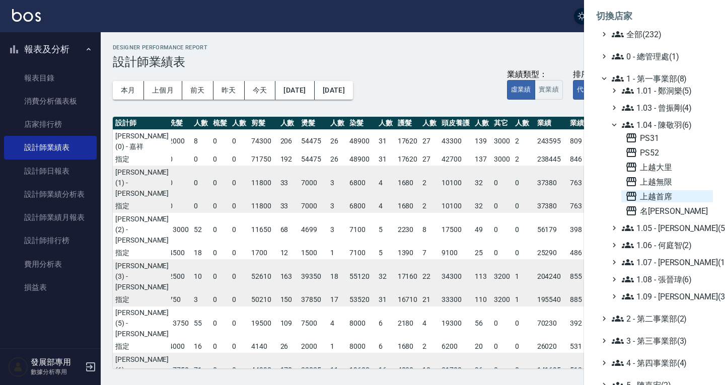
click at [669, 194] on span "上越首席" at bounding box center [667, 196] width 84 height 12
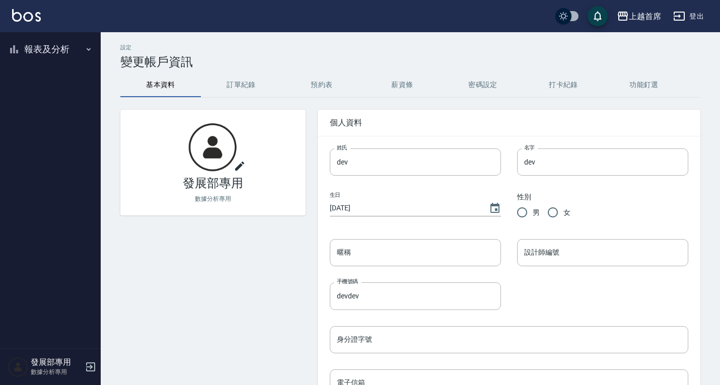
click at [62, 45] on button "報表及分析" at bounding box center [50, 49] width 93 height 26
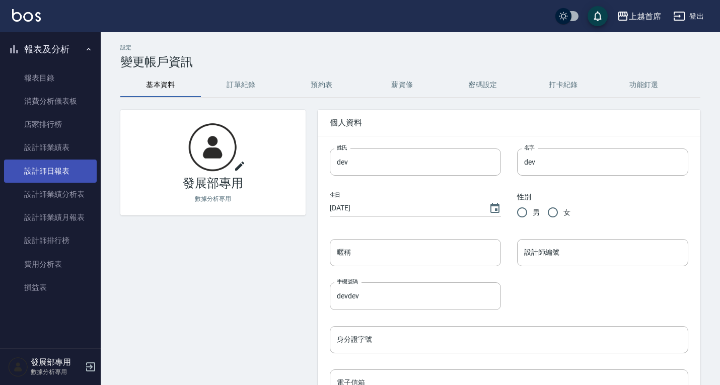
click at [57, 174] on link "設計師日報表" at bounding box center [50, 171] width 93 height 23
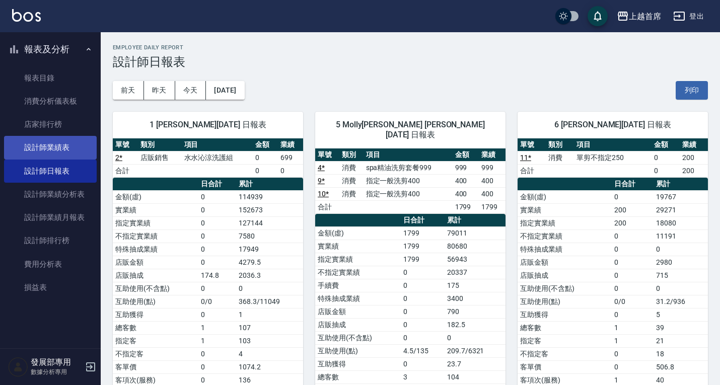
click at [68, 142] on link "設計師業績表" at bounding box center [50, 147] width 93 height 23
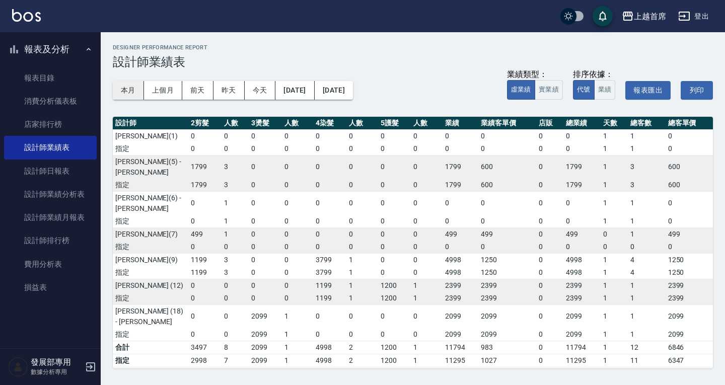
click at [136, 89] on button "本月" at bounding box center [128, 90] width 31 height 19
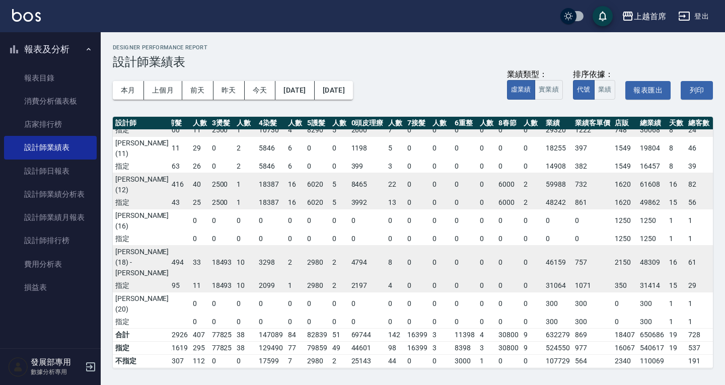
scroll to position [305, 54]
click at [169, 88] on button "上個月" at bounding box center [163, 90] width 38 height 19
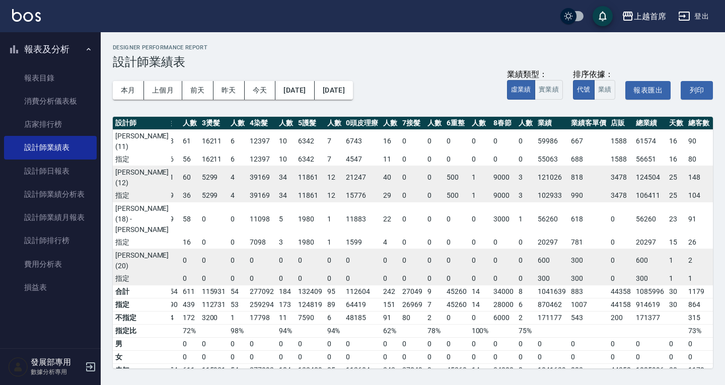
scroll to position [312, 64]
click at [134, 92] on button "本月" at bounding box center [128, 90] width 31 height 19
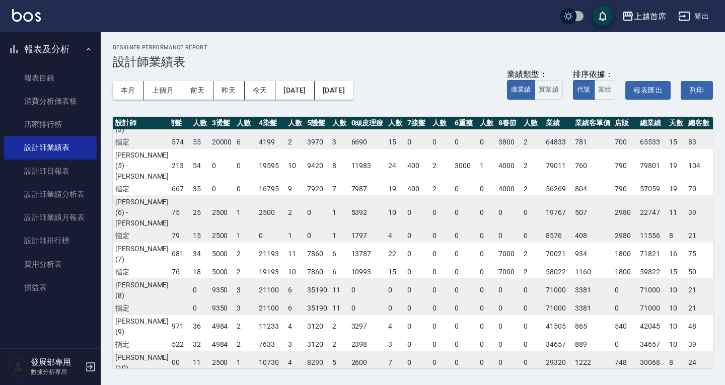
scroll to position [0, 54]
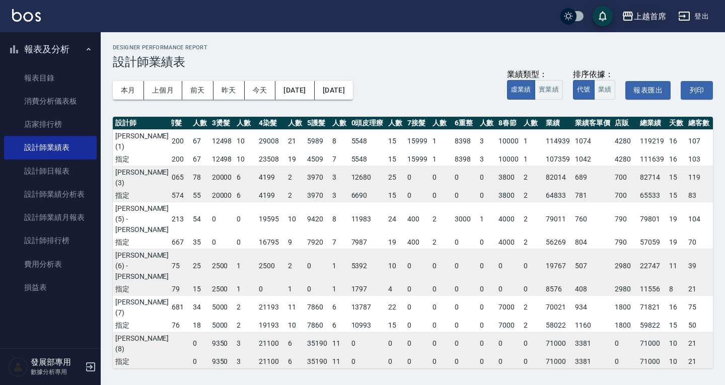
click at [655, 14] on div "上越首席" at bounding box center [650, 16] width 32 height 13
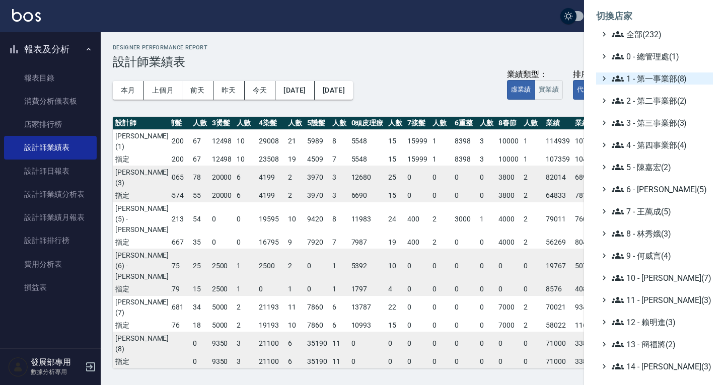
click at [652, 82] on span "1 - 第一事業部(8)" at bounding box center [660, 78] width 97 height 12
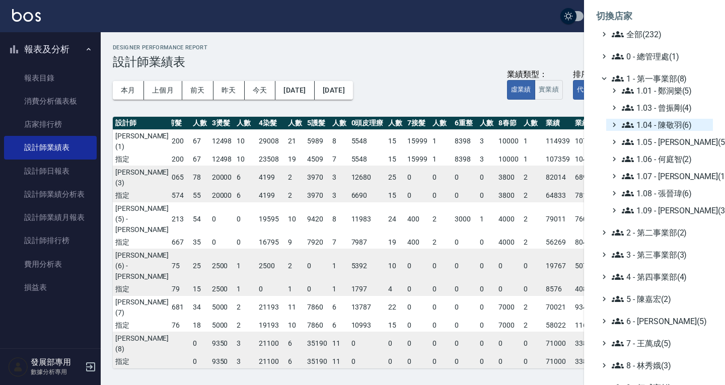
click at [670, 122] on span "1.04 - 陳敬羽(6)" at bounding box center [665, 125] width 87 height 12
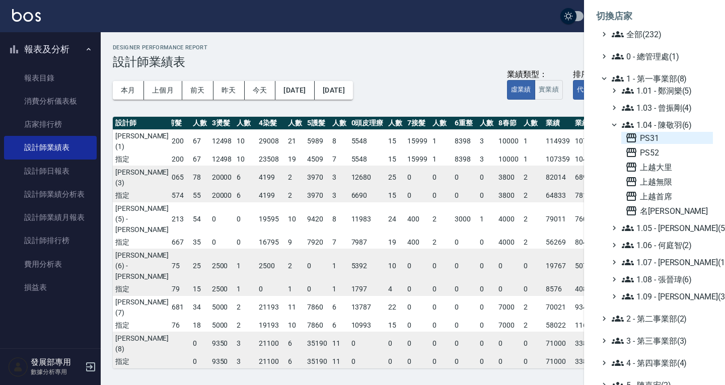
click at [659, 138] on span "PS31" at bounding box center [667, 138] width 84 height 12
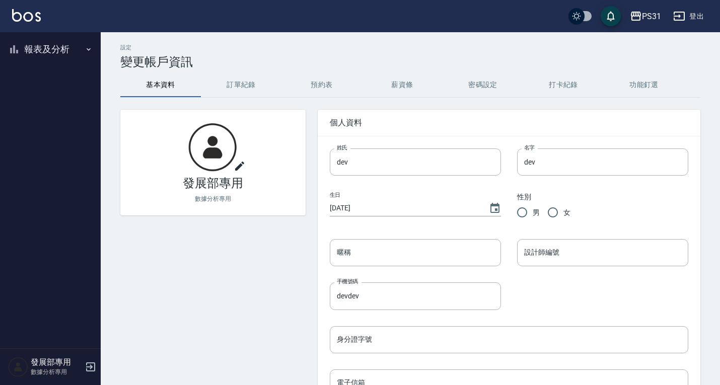
click at [61, 50] on button "報表及分析" at bounding box center [50, 49] width 93 height 26
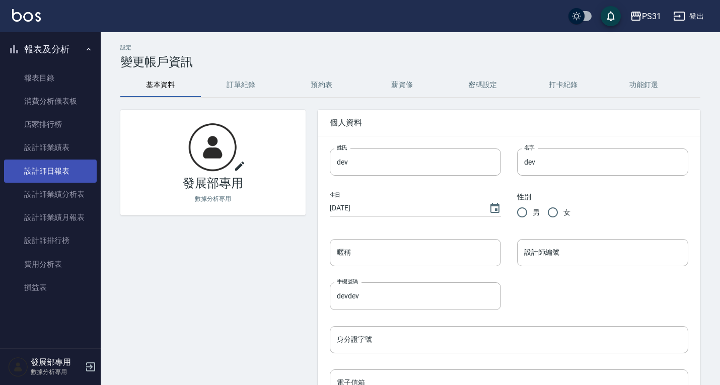
click at [64, 166] on link "設計師日報表" at bounding box center [50, 171] width 93 height 23
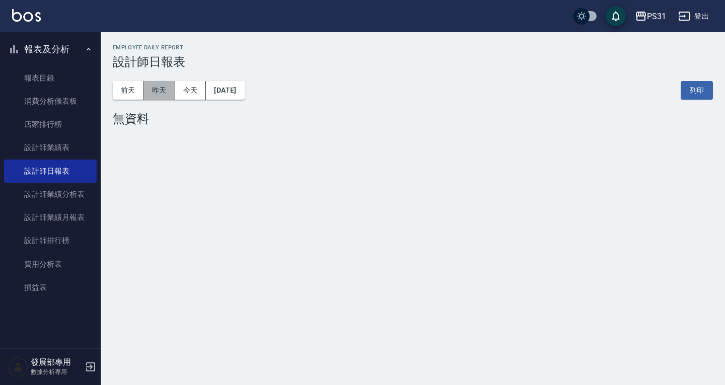
click at [154, 97] on button "昨天" at bounding box center [159, 90] width 31 height 19
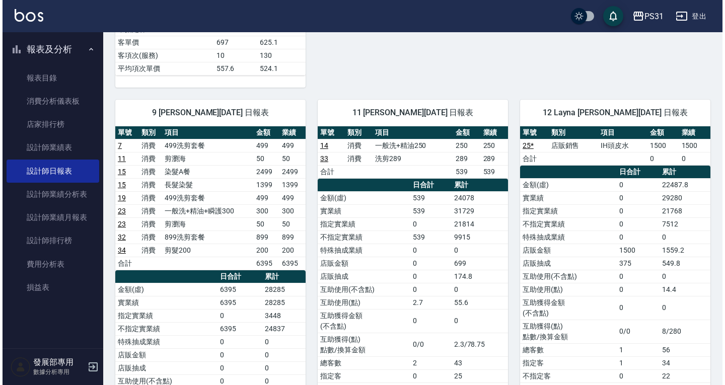
scroll to position [201, 0]
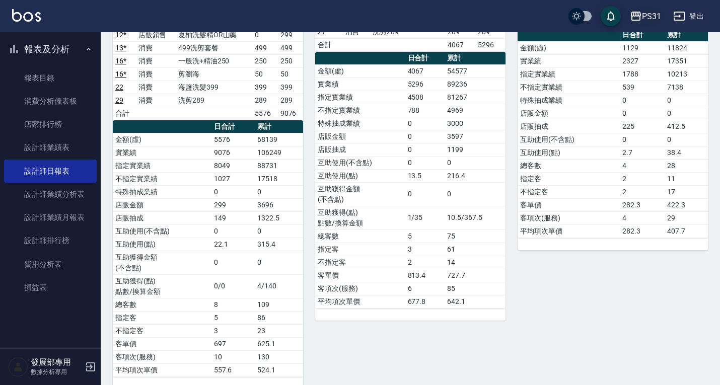
click at [644, 14] on div "PS31" at bounding box center [651, 16] width 19 height 13
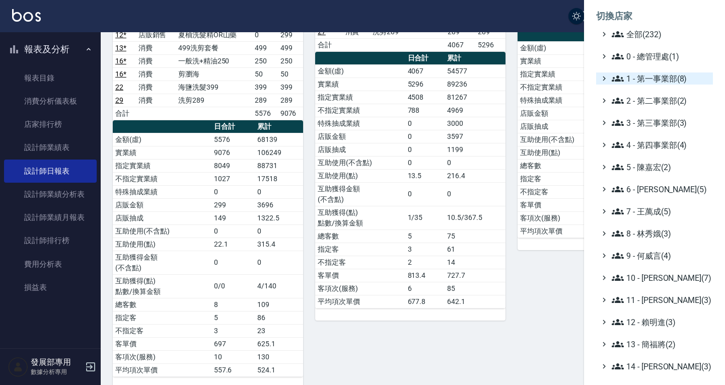
click at [652, 81] on span "1 - 第一事業部(8)" at bounding box center [660, 78] width 97 height 12
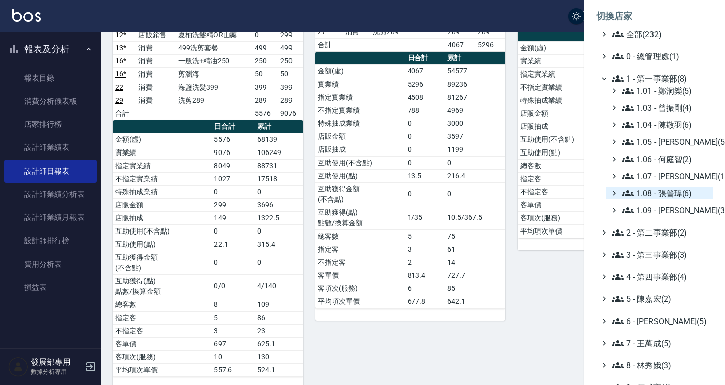
click at [680, 195] on span "1.08 - 張晉瑋(6)" at bounding box center [665, 193] width 87 height 12
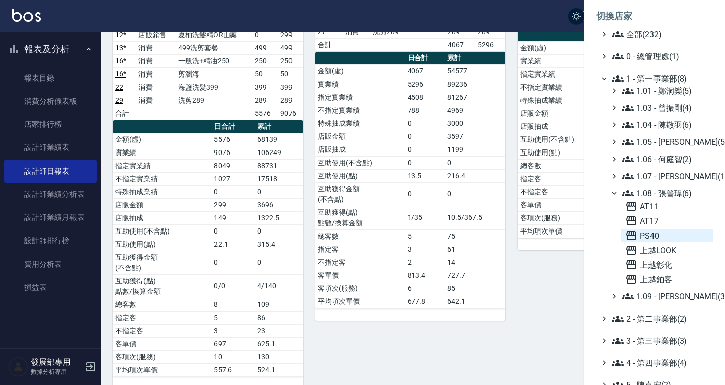
click at [661, 236] on span "PS40" at bounding box center [667, 236] width 84 height 12
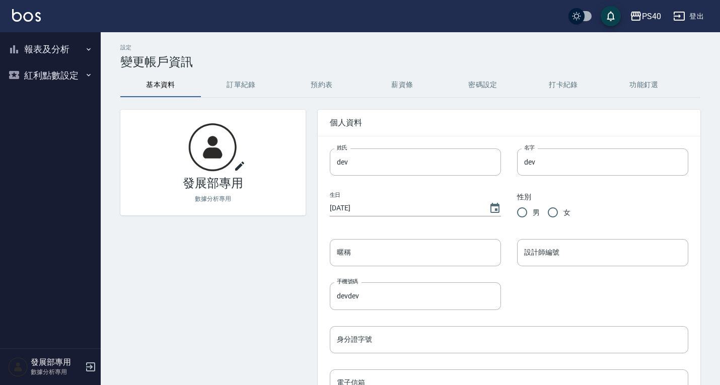
click at [64, 45] on button "報表及分析" at bounding box center [50, 49] width 93 height 26
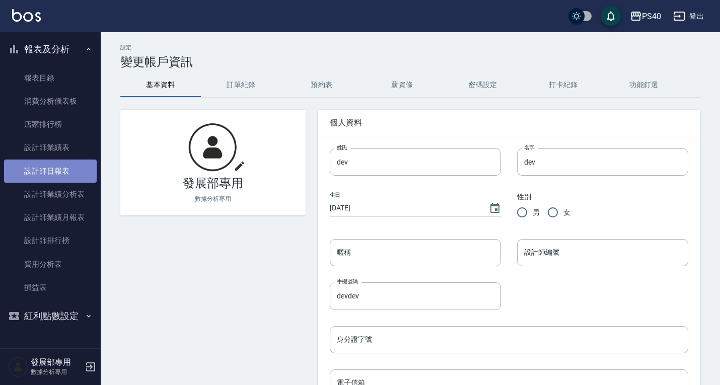
click at [69, 171] on link "設計師日報表" at bounding box center [50, 171] width 93 height 23
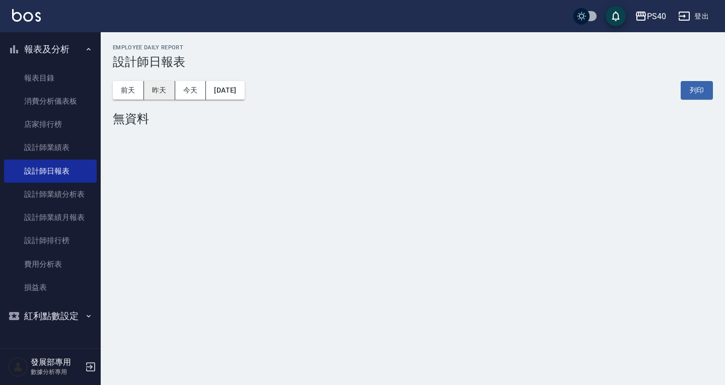
click at [165, 91] on button "昨天" at bounding box center [159, 90] width 31 height 19
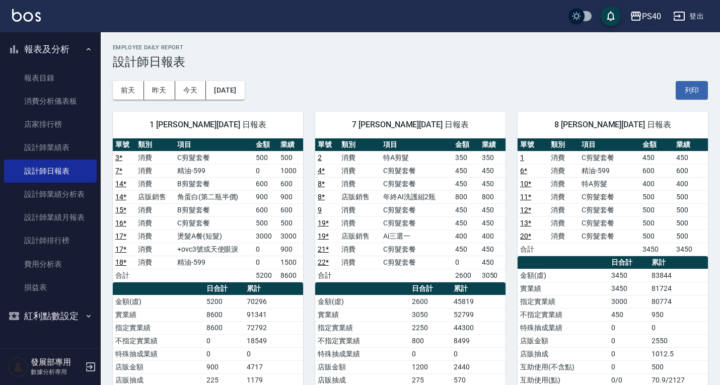
click at [645, 20] on div "PS40" at bounding box center [651, 16] width 19 height 13
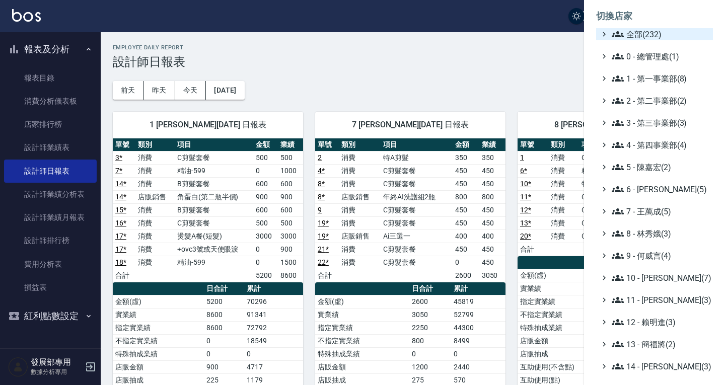
click at [639, 36] on span "全部(232)" at bounding box center [660, 34] width 97 height 12
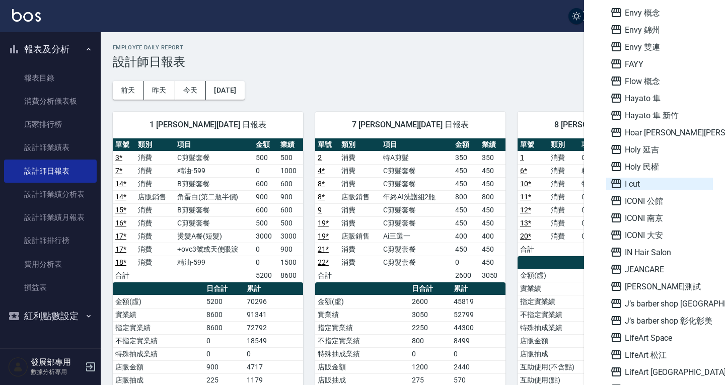
scroll to position [856, 0]
click at [671, 232] on span "ICONI 大安" at bounding box center [659, 235] width 99 height 12
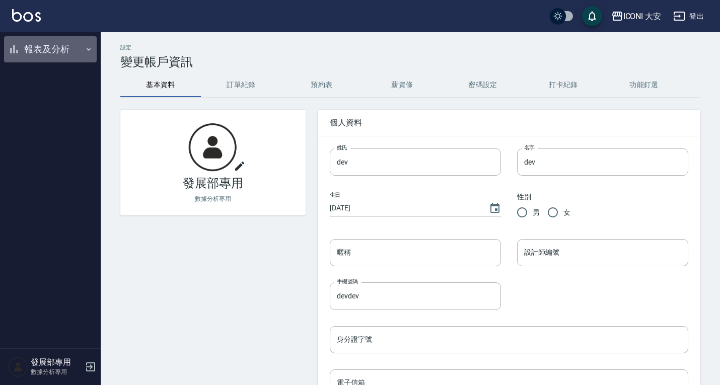
click at [40, 47] on button "報表及分析" at bounding box center [50, 49] width 93 height 26
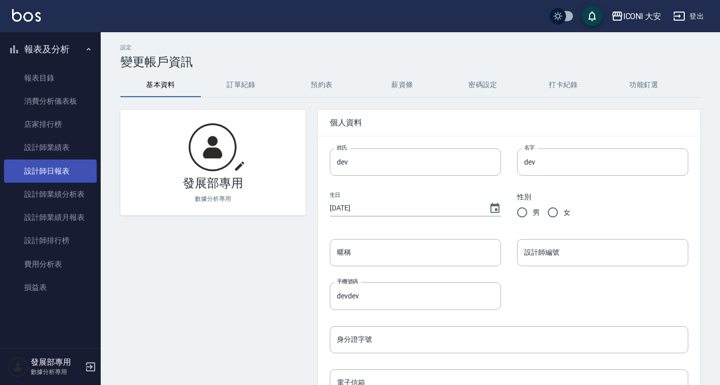
click at [66, 171] on link "設計師日報表" at bounding box center [50, 171] width 93 height 23
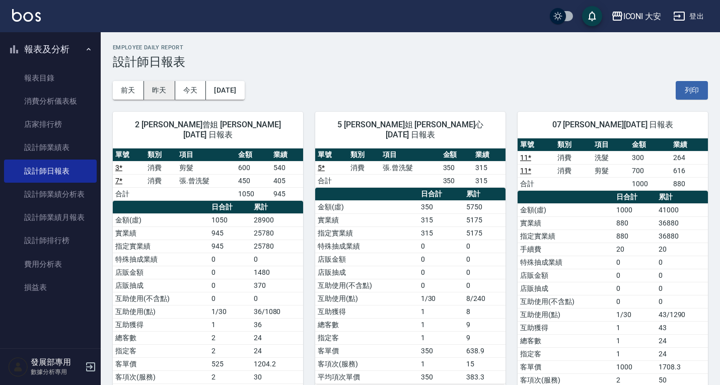
click at [155, 84] on button "昨天" at bounding box center [159, 90] width 31 height 19
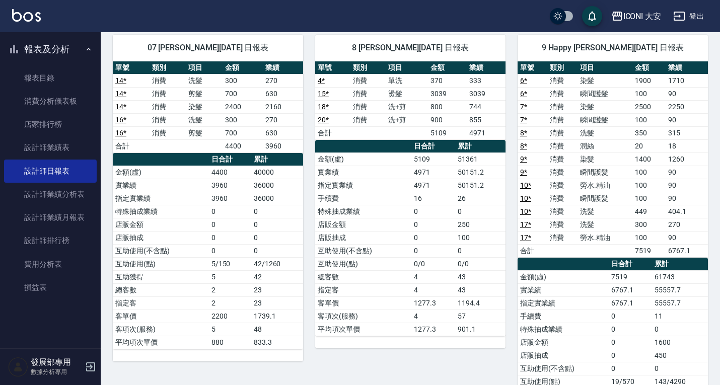
scroll to position [352, 0]
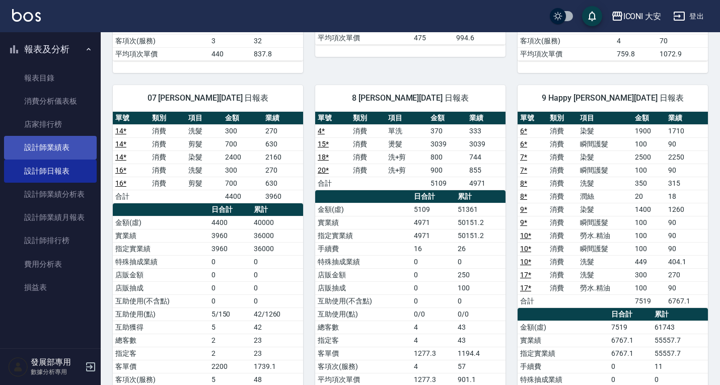
click at [75, 151] on link "設計師業績表" at bounding box center [50, 147] width 93 height 23
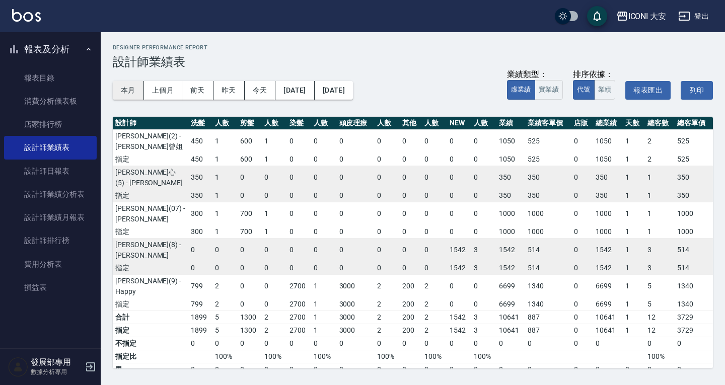
click at [131, 92] on button "本月" at bounding box center [128, 90] width 31 height 19
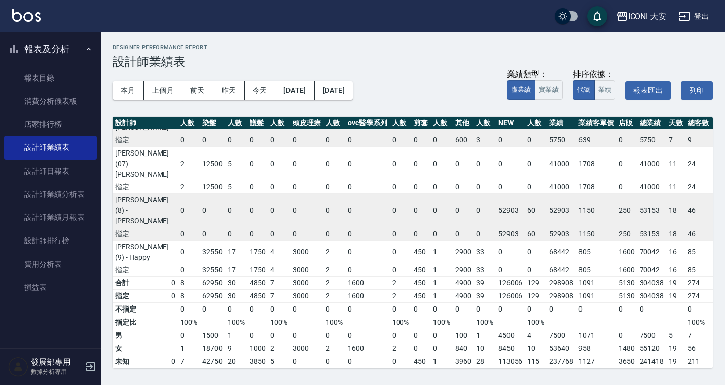
scroll to position [209, 113]
